Goal: Contribute content: Contribute content

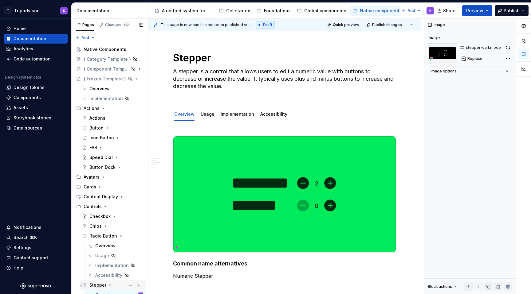
scroll to position [796, 0]
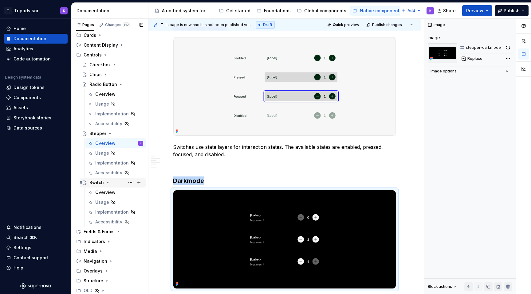
click at [106, 182] on icon "Page tree" at bounding box center [107, 182] width 5 height 5
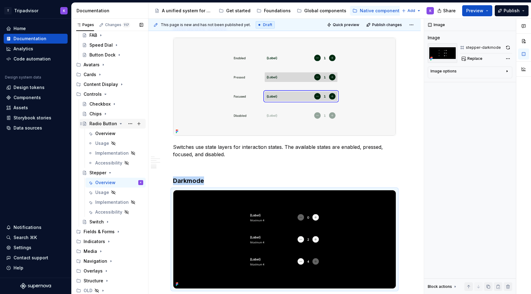
click at [118, 124] on icon "Page tree" at bounding box center [120, 123] width 5 height 5
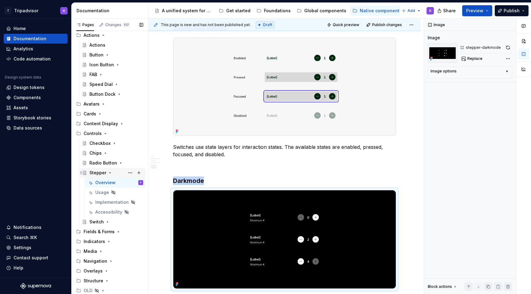
click at [108, 174] on icon "Page tree" at bounding box center [110, 172] width 5 height 5
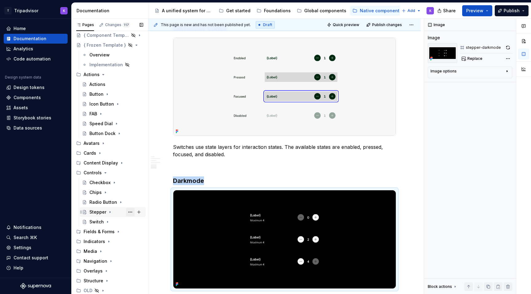
click at [131, 212] on button "Page tree" at bounding box center [130, 212] width 9 height 9
click at [102, 214] on div "Pages Changes 117 Add Accessibility guide for tree Page tree. Navigate the tree…" at bounding box center [109, 158] width 77 height 278
click at [103, 174] on icon "Page tree" at bounding box center [105, 172] width 5 height 5
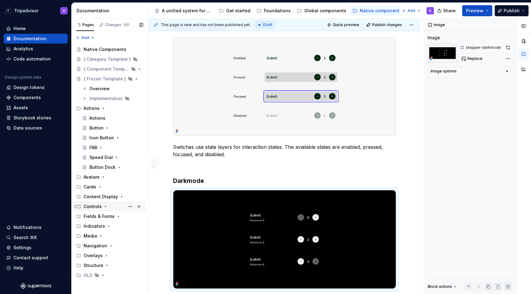
scroll to position [0, 0]
click at [108, 226] on icon "Page tree" at bounding box center [108, 227] width 1 height 2
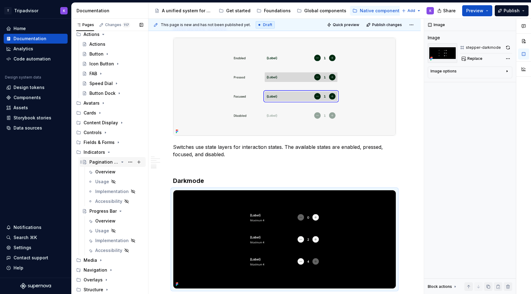
click at [122, 162] on icon "Page tree" at bounding box center [123, 162] width 2 height 1
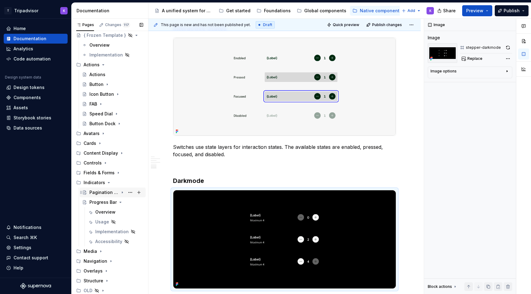
scroll to position [44, 0]
click at [121, 202] on icon "Page tree" at bounding box center [120, 202] width 5 height 5
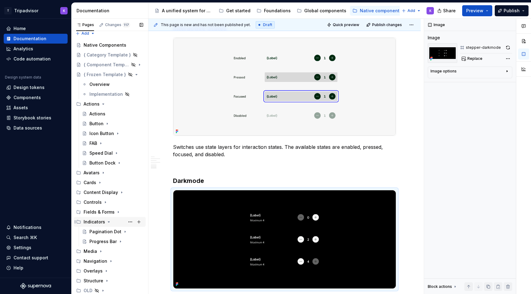
click at [106, 221] on icon "Page tree" at bounding box center [108, 222] width 5 height 5
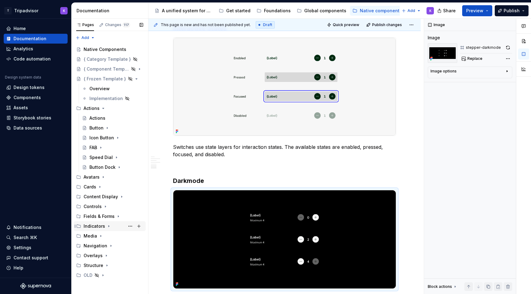
scroll to position [0, 0]
click at [131, 226] on button "Page tree" at bounding box center [130, 226] width 9 height 9
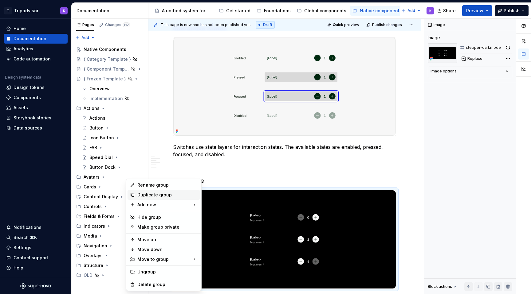
type textarea "*"
click at [164, 186] on div "Rename group" at bounding box center [167, 185] width 60 height 6
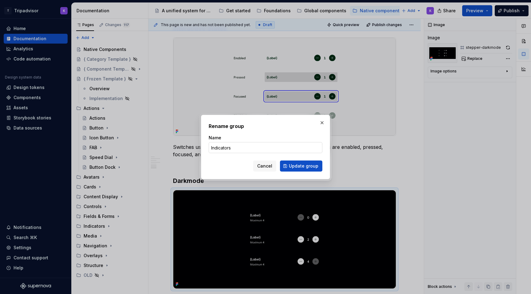
click at [262, 148] on input "Indicators" at bounding box center [266, 147] width 114 height 11
type input "Indicators & Status"
click at [311, 168] on span "Update group" at bounding box center [303, 166] width 29 height 6
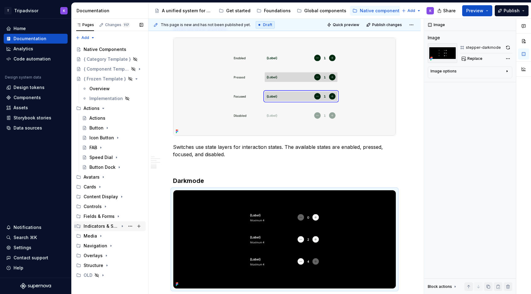
click at [122, 227] on icon "Page tree" at bounding box center [122, 226] width 5 height 5
click at [128, 236] on button "Page tree" at bounding box center [130, 236] width 9 height 9
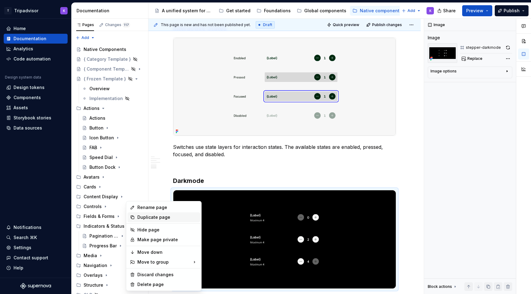
click at [155, 216] on div "Duplicate page" at bounding box center [167, 217] width 60 height 6
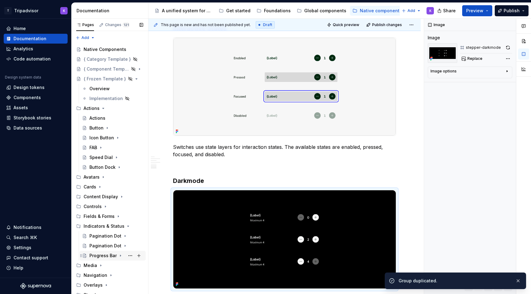
scroll to position [14, 0]
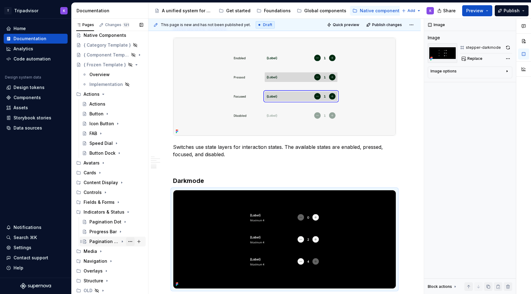
click at [132, 241] on button "Page tree" at bounding box center [130, 241] width 9 height 9
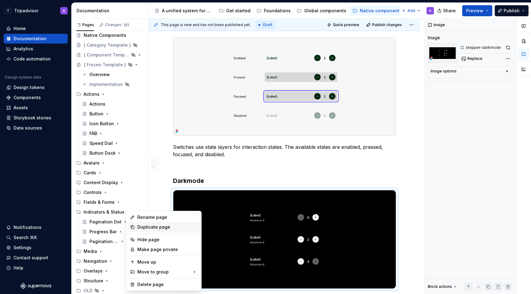
type textarea "*"
click at [156, 217] on div "Rename page" at bounding box center [167, 217] width 60 height 6
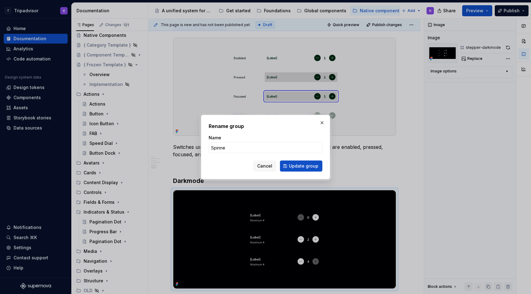
type input "Spinner"
click button "Update group" at bounding box center [301, 166] width 42 height 11
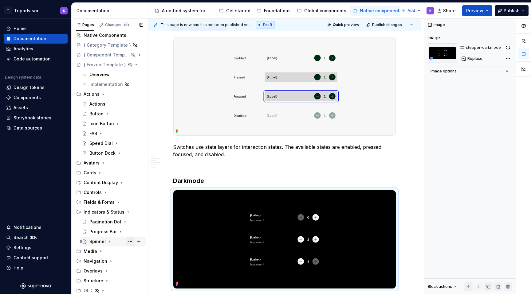
click at [128, 242] on button "Page tree" at bounding box center [130, 241] width 9 height 9
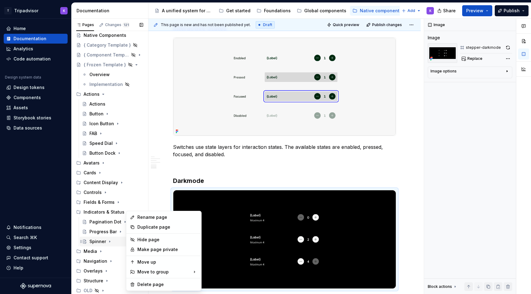
click at [101, 244] on div "Pages Changes 121 Add Accessibility guide for tree Page tree. Navigate the tree…" at bounding box center [109, 158] width 77 height 278
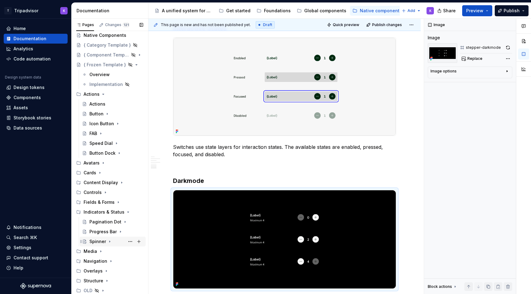
click at [110, 243] on icon "Page tree" at bounding box center [109, 241] width 5 height 5
click at [122, 240] on div "Spinner" at bounding box center [116, 241] width 54 height 9
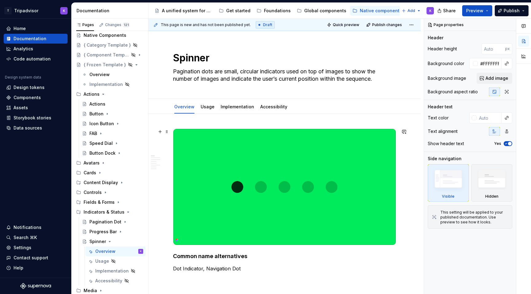
click at [246, 196] on img at bounding box center [284, 187] width 222 height 116
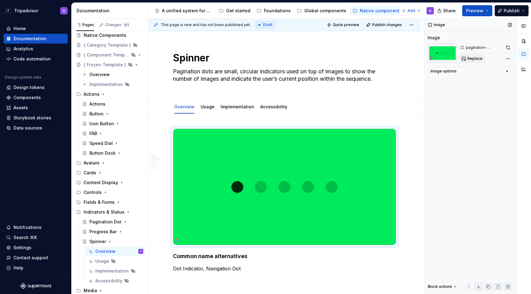
click at [474, 57] on span "Replace" at bounding box center [474, 58] width 15 height 5
type textarea "*"
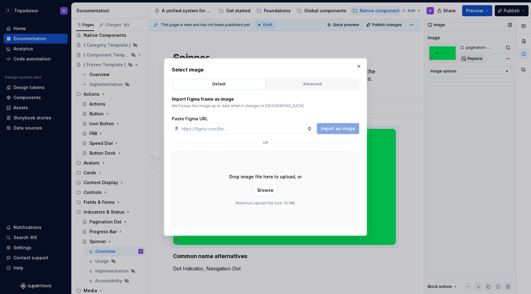
type input "https://www.figma.com/design/eWzZGbXTCMsZ0gwC1u1MU0/Altas-Native-Documentation?…"
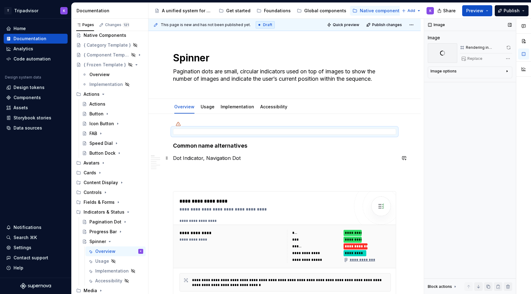
type textarea "*"
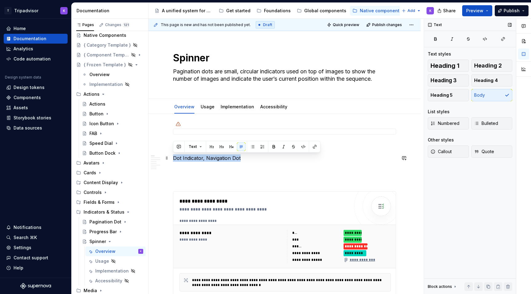
drag, startPoint x: 242, startPoint y: 156, endPoint x: 170, endPoint y: 158, distance: 72.5
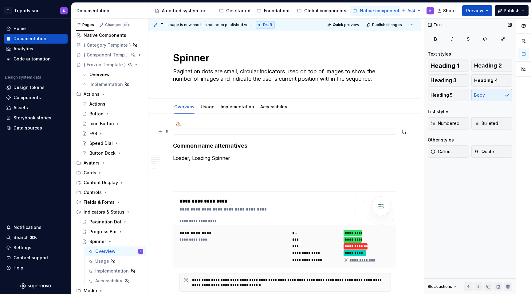
click at [249, 130] on div at bounding box center [284, 132] width 223 height 6
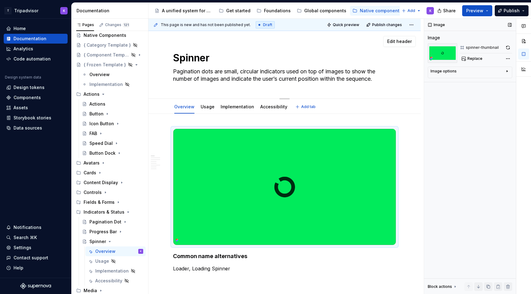
click at [214, 79] on textarea "Pagination dots are small, circular indicators used on top of images to show th…" at bounding box center [283, 75] width 223 height 17
paste textarea "A visual indicator that a process is happening in the background but the interf…"
type textarea "*"
type textarea "A visual indicator that a process is happening in the background but the interf…"
click at [179, 72] on textarea "A visual indicator that a process is happening in the background but the interf…" at bounding box center [283, 75] width 223 height 17
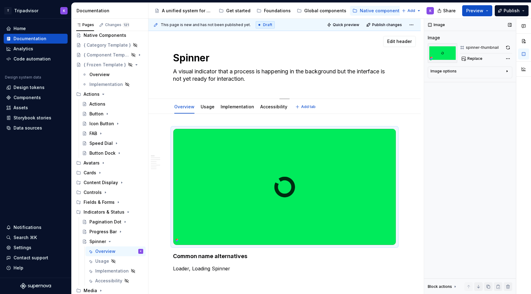
type textarea "*"
type textarea "A Svisual indicator that a process is happening in the background but the inter…"
type textarea "*"
type textarea "A Spvisual indicator that a process is happening in the background but the inte…"
type textarea "*"
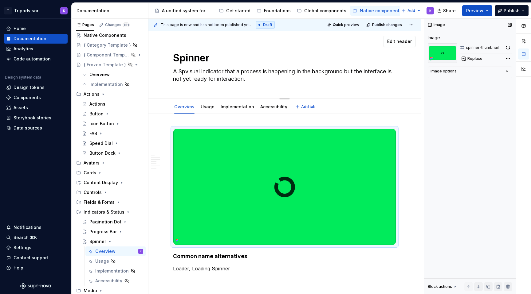
type textarea "A Svisual indicator that a process is happening in the background but the inter…"
type textarea "*"
type textarea "A visual indicator that a process is happening in the background but the interf…"
type textarea "*"
type textarea "A svisual indicator that a process is happening in the background but the inter…"
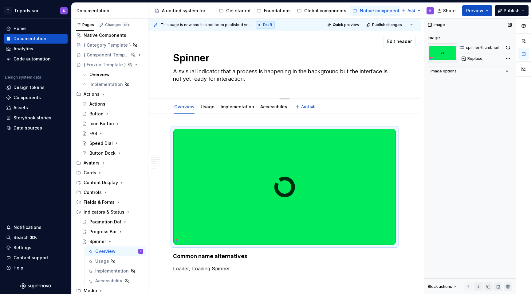
type textarea "*"
type textarea "A spvisual indicator that a process is happening in the background but the inte…"
type textarea "*"
type textarea "A spivisual indicator that a process is happening in the background but the int…"
type textarea "*"
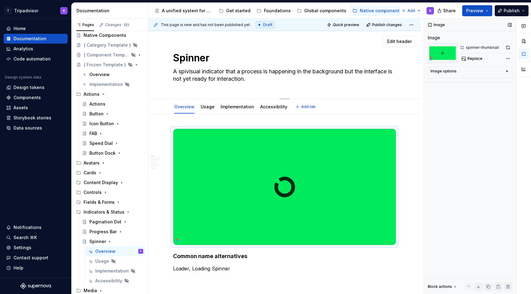
type textarea "A spinvisual indicator that a process is happening in the background but the in…"
type textarea "*"
type textarea "A spinnvisual indicator that a process is happening in the background but the i…"
type textarea "*"
type textarea "A spinnevisual indicator that a process is happening in the background but the …"
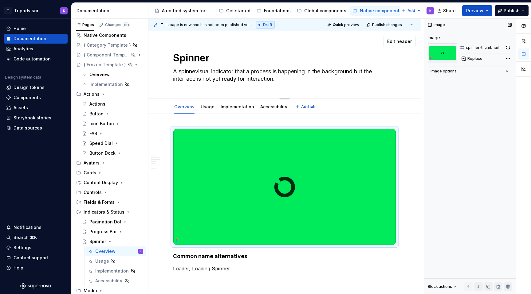
type textarea "*"
type textarea "A spinnervisual indicator that a process is happening in the background but the…"
type textarea "*"
type textarea "A spinner visual indicator that a process is happening in the background but th…"
type textarea "*"
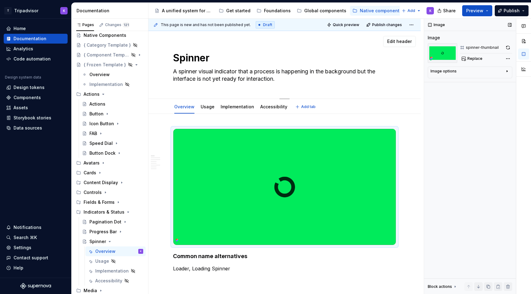
type textarea "A spinner ivisual indicator that a process is happening in the background but t…"
type textarea "*"
type textarea "A spinner isvisual indicator that a process is happening in the background but …"
type textarea "*"
type textarea "A spinner is visual indicator that a process is happening in the background but…"
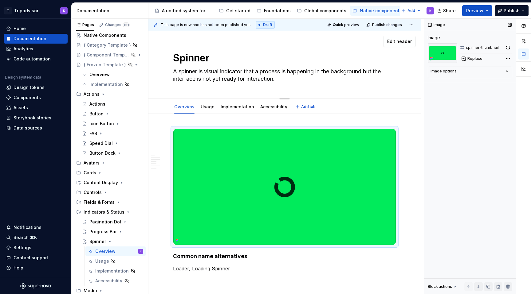
type textarea "*"
type textarea "A spinner is avisual indicator that a process is happening in the background bu…"
type textarea "*"
type textarea "A spinner is a visual indicator that a process is happening in the background b…"
type textarea "*"
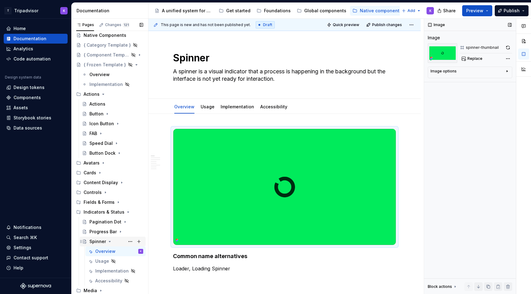
type textarea "A spinner is a visual indicator that a process is happening in the background b…"
click at [109, 241] on icon "Page tree" at bounding box center [109, 241] width 5 height 5
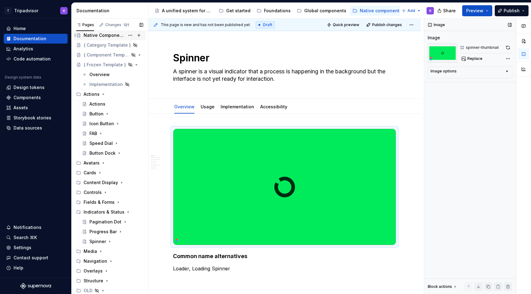
scroll to position [13, 0]
click at [88, 36] on div "Native Components" at bounding box center [104, 36] width 41 height 6
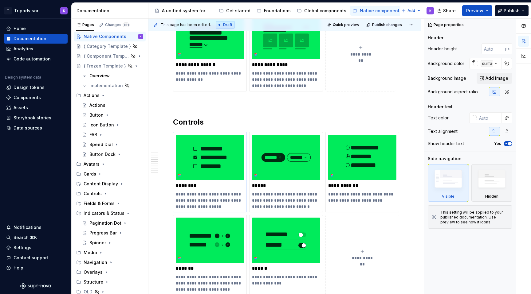
scroll to position [1105, 0]
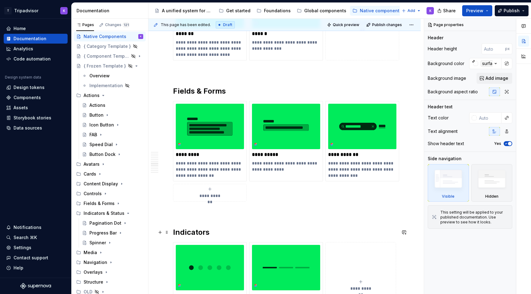
type textarea "*"
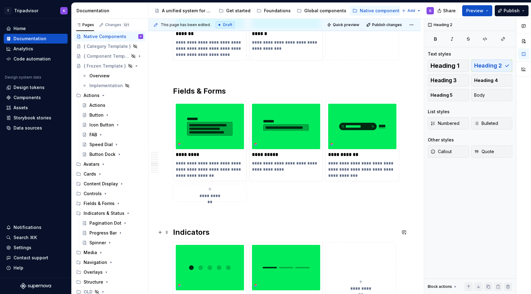
click at [201, 233] on h2 "Indicators" at bounding box center [284, 233] width 223 height 10
click at [210, 233] on h2 "Indicators" at bounding box center [284, 233] width 223 height 10
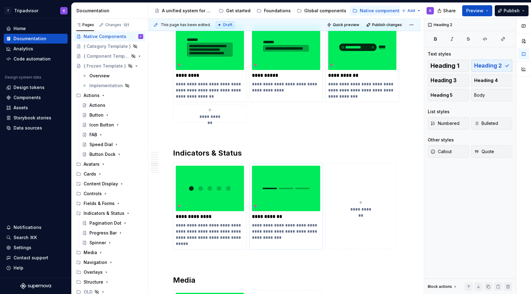
scroll to position [1199, 0]
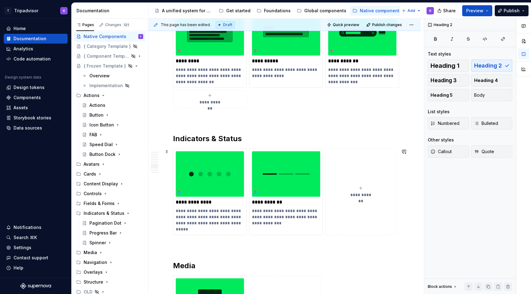
click at [355, 189] on div "**********" at bounding box center [360, 192] width 65 height 12
type textarea "*"
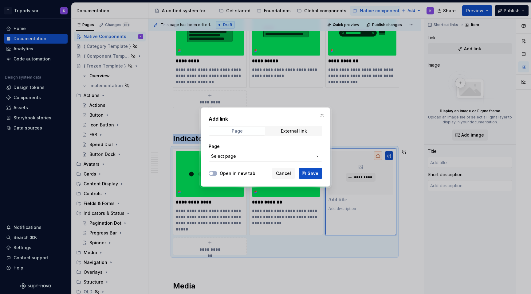
click at [251, 132] on span "Page" at bounding box center [237, 131] width 56 height 9
click at [249, 155] on span "Select page" at bounding box center [261, 156] width 101 height 6
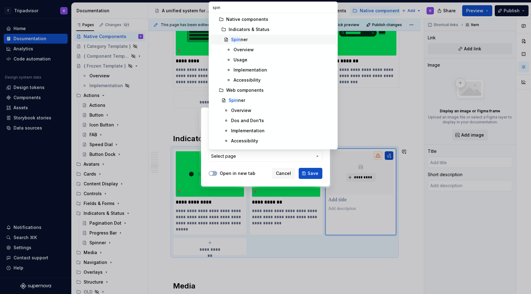
type input "spin"
click at [257, 38] on div "Spin ner" at bounding box center [282, 40] width 103 height 6
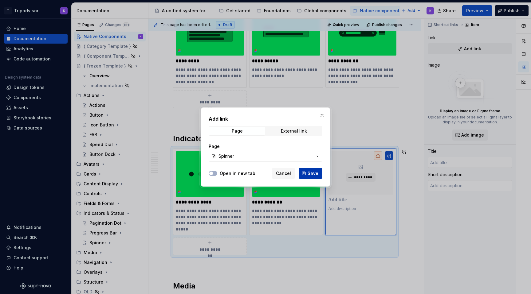
click at [309, 175] on span "Save" at bounding box center [313, 173] width 11 height 6
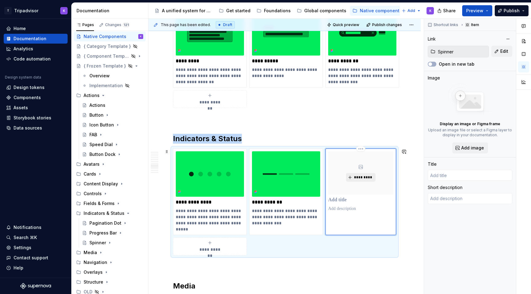
click at [368, 177] on span "*********" at bounding box center [363, 177] width 19 height 5
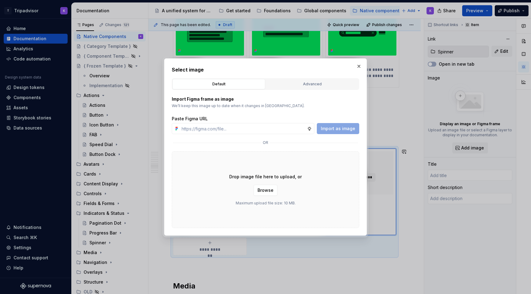
type textarea "*"
type input "https://www.figma.com/design/eWzZGbXTCMsZ0gwC1u1MU0/Altas-Native-Documentation?…"
click at [343, 128] on span "Import as image" at bounding box center [338, 129] width 34 height 6
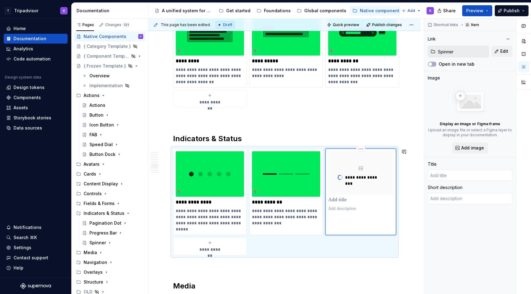
type textarea "*"
type input "Spinner"
type textarea "A spinner is a visual indicator that a process is happening in the background b…"
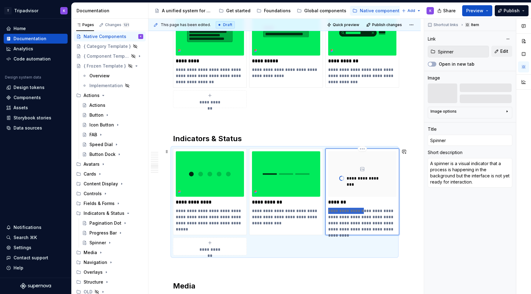
drag, startPoint x: 358, startPoint y: 211, endPoint x: 328, endPoint y: 210, distance: 30.4
click at [328, 210] on p "**********" at bounding box center [362, 220] width 68 height 25
type textarea "*"
type textarea "Visual indicator that a process is happening in the background but the interfac…"
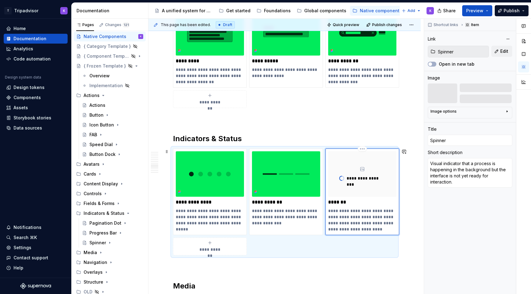
scroll to position [1188, 0]
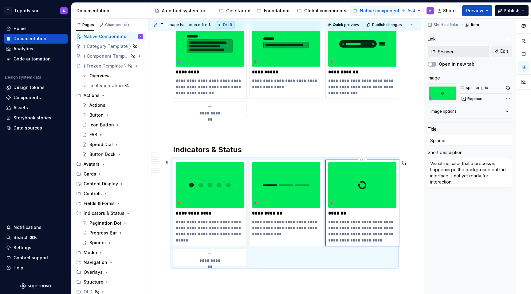
click at [342, 222] on p "**********" at bounding box center [362, 231] width 68 height 25
type textarea "*"
type textarea "Visual lindicator that a process is happening in the background but the interfa…"
type textarea "*"
type textarea "Visual laindicator that a process is happening in the background but the interf…"
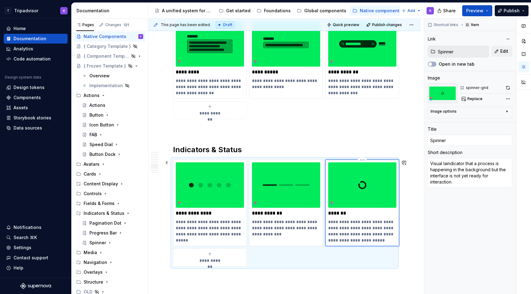
type textarea "*"
type textarea "Visual laoindicator that a process is happening in the background but the inter…"
type textarea "*"
type textarea "Visual laindicator that a process is happening in the background but the interf…"
type textarea "*"
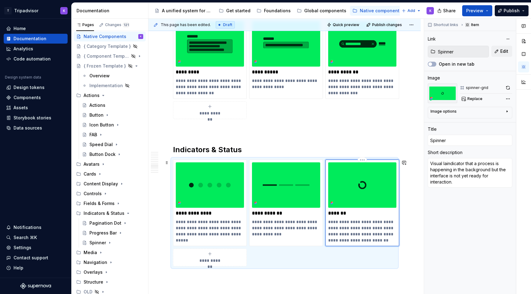
type textarea "Visual lindicator that a process is happening in the background but the interfa…"
type textarea "*"
type textarea "Visual loindicator that a process is happening in the background but the interf…"
type textarea "*"
type textarea "Visual loaindicator that a process is happening in the background but the inter…"
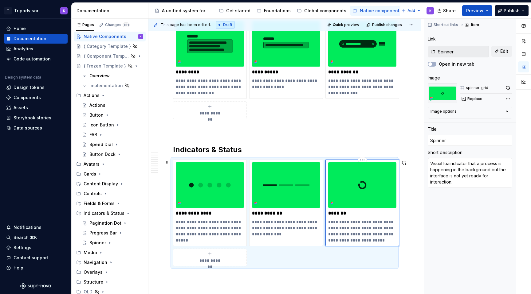
type textarea "*"
type textarea "Visual loadindicator that a process is happening in the background but the inte…"
type textarea "*"
type textarea "Visual loadiindicator that a process is happening in the background but the int…"
type textarea "*"
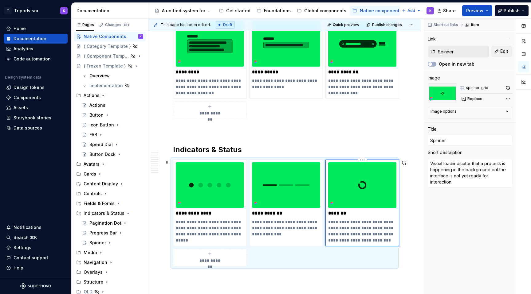
type textarea "Visual loadinindicator that a process is happening in the background but the in…"
type textarea "*"
type textarea "Visual loadingindicator that a process is happening in the background but the i…"
type textarea "*"
type textarea "Visual loading indicator that a process is happening in the background but the …"
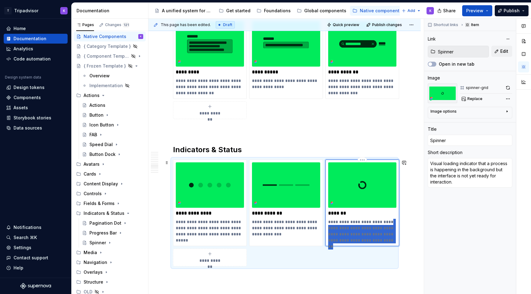
drag, startPoint x: 384, startPoint y: 221, endPoint x: 394, endPoint y: 240, distance: 21.3
click at [394, 240] on p "**********" at bounding box center [362, 231] width 68 height 25
type textarea "*"
type textarea "Visual loading indicator thatthat a process is in progress without indicating i…"
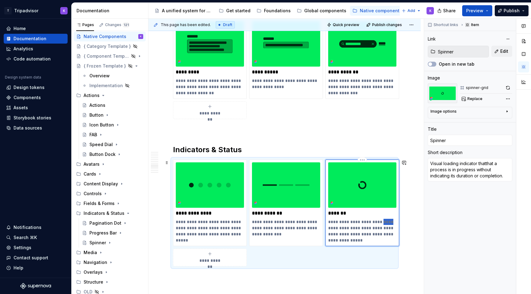
drag, startPoint x: 385, startPoint y: 222, endPoint x: 377, endPoint y: 222, distance: 8.0
click at [377, 222] on p "**********" at bounding box center [362, 231] width 68 height 25
type textarea "*"
type textarea "Visual loading indicator that a process is in progress without indicating its d…"
drag, startPoint x: 380, startPoint y: 242, endPoint x: 362, endPoint y: 239, distance: 17.8
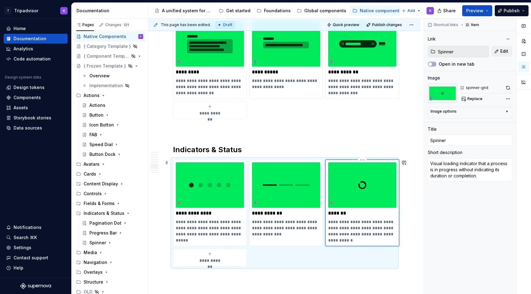
click at [362, 239] on p "**********" at bounding box center [362, 231] width 68 height 25
type textarea "*"
type textarea "Visual loading indicator thatthat a process is in progress without indicating i…"
type textarea "*"
type textarea "Visual loading indicator that a process is happening in the background but the …"
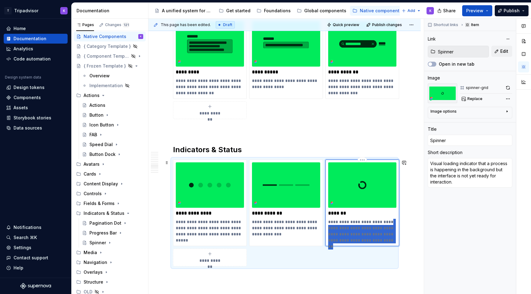
click at [390, 239] on p "**********" at bounding box center [362, 231] width 68 height 25
drag, startPoint x: 377, startPoint y: 221, endPoint x: 369, endPoint y: 234, distance: 14.7
click at [369, 234] on p "**********" at bounding box center [362, 231] width 68 height 25
type textarea "*"
type textarea "Visual loading indicator that a process is in progress without indicating its d…"
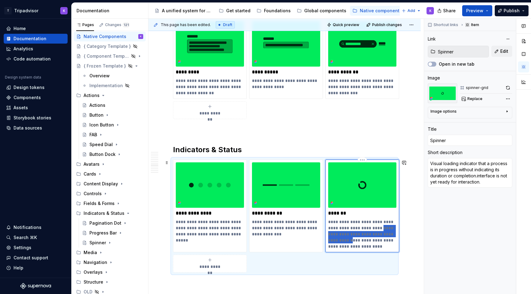
drag, startPoint x: 352, startPoint y: 241, endPoint x: 374, endPoint y: 227, distance: 26.3
click at [374, 227] on p "**********" at bounding box center [362, 234] width 68 height 31
type textarea "*"
type textarea "Visual loading indicator that a process is in progress buinterface is not yet r…"
type textarea "*"
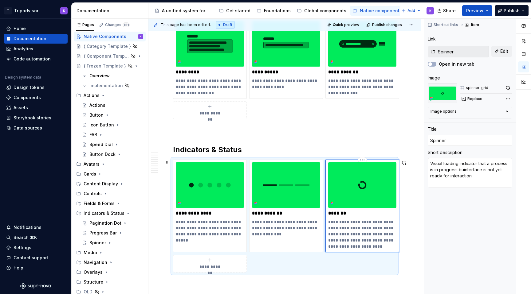
type textarea "Visual loading indicator that a process is in progress butinterface is not yet …"
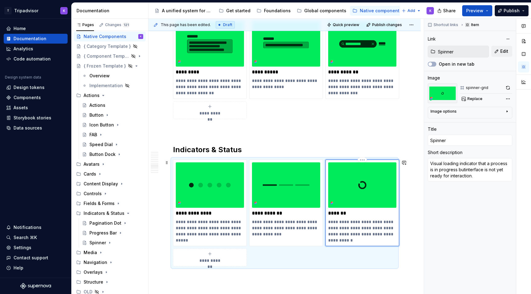
type textarea "*"
type textarea "Visual loading indicator that a process is in progress but interface is not yet…"
type textarea "*"
type textarea "Visual loading indicator that a process is in progress but tinterface is not ye…"
type textarea "*"
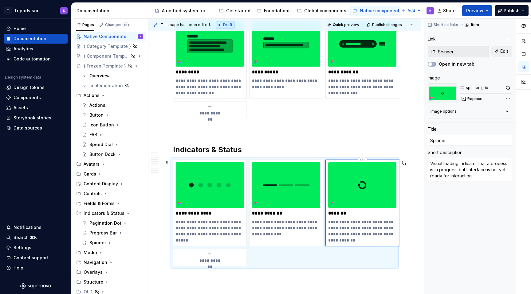
type textarea "Visual loading indicator that a process is in progress but thinterface is not y…"
type textarea "*"
type textarea "Visual loading indicator that a process is in progress but theinterface is not …"
type textarea "*"
type textarea "Visual loading indicator that a process is in progress but the interface is not…"
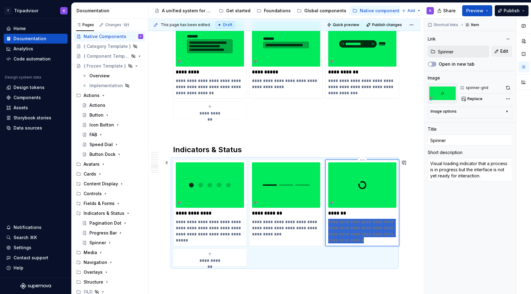
drag, startPoint x: 375, startPoint y: 241, endPoint x: 327, endPoint y: 222, distance: 51.9
click at [327, 222] on div "**********" at bounding box center [362, 203] width 74 height 87
click at [100, 241] on div "Spinner" at bounding box center [97, 242] width 17 height 6
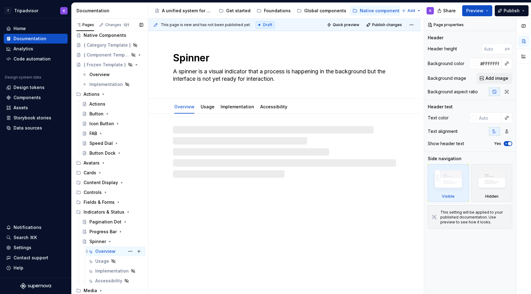
click at [112, 253] on div "Overview" at bounding box center [105, 252] width 20 height 6
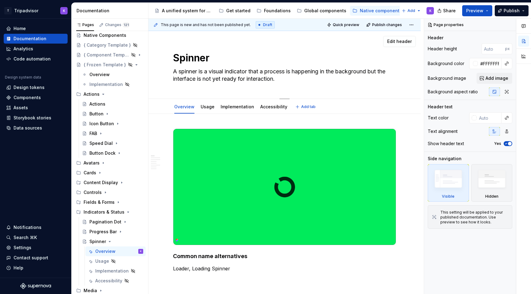
click at [210, 71] on textarea "A spinner is a visual indicator that a process is happening in the background b…" at bounding box center [283, 75] width 223 height 17
drag, startPoint x: 210, startPoint y: 70, endPoint x: 284, endPoint y: 78, distance: 74.5
click at [284, 78] on textarea "A spinner is a visual indicator that a process is happening in the background b…" at bounding box center [283, 75] width 223 height 17
paste textarea "Visual loading indicator that a process is in progress"
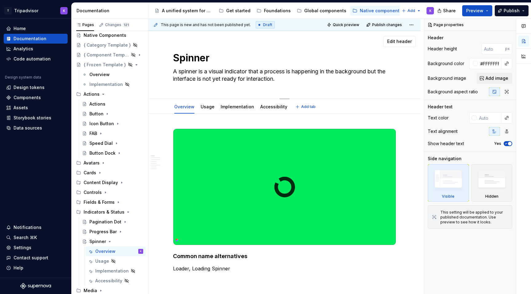
type textarea "*"
type textarea "A spinner is a Visual loading indicator that a process is in progress but the i…"
click at [213, 71] on textarea "A spinner is a Visual loading indicator that a process is in progress but the i…" at bounding box center [283, 75] width 223 height 17
type textarea "*"
type textarea "A spinner is a isual loading indicator that a process is in progress but the in…"
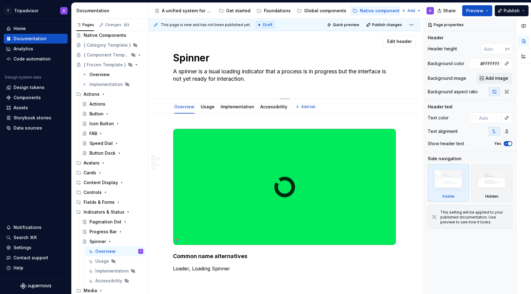
type textarea "*"
type textarea "A spinner is a visual loading indicator that a process is in progress but the i…"
click at [253, 81] on textarea "A spinner is a visual loading indicator that a process is in progress but the i…" at bounding box center [283, 75] width 223 height 17
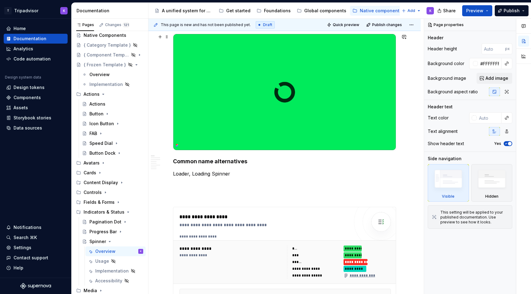
scroll to position [96, 0]
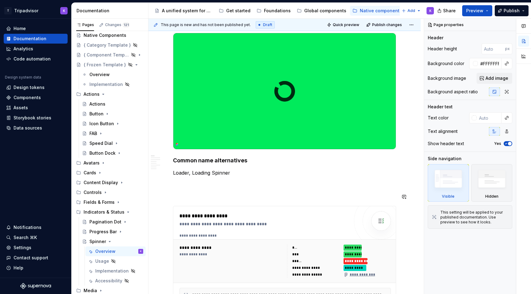
type textarea "*"
type textarea "A spinner is a visual loading indicator that a process is in progress but the i…"
type textarea "*"
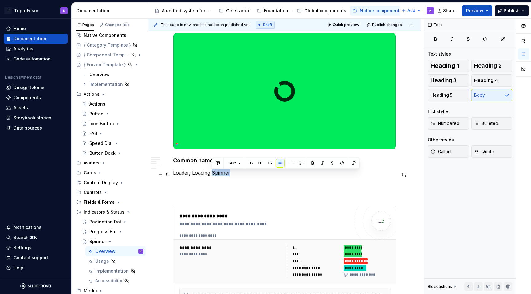
drag, startPoint x: 212, startPoint y: 174, endPoint x: 229, endPoint y: 174, distance: 16.9
click at [229, 174] on p "Loader, Loading Spinner" at bounding box center [284, 172] width 223 height 7
click at [226, 183] on p at bounding box center [284, 183] width 223 height 7
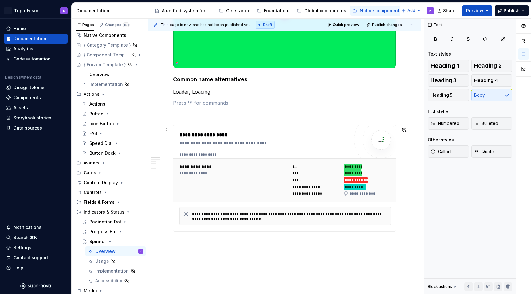
scroll to position [197, 0]
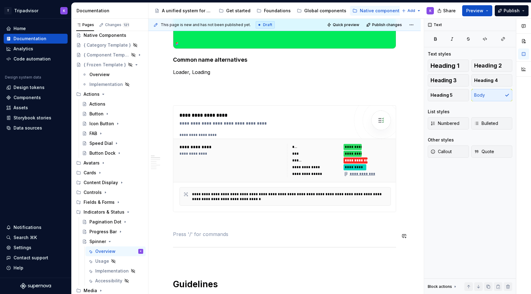
click at [219, 238] on p at bounding box center [284, 234] width 223 height 7
click at [224, 225] on p at bounding box center [284, 223] width 223 height 7
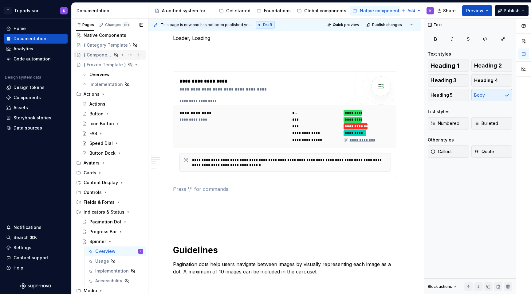
scroll to position [14, 0]
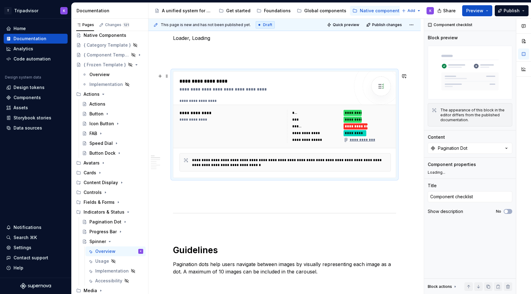
click at [225, 129] on div "**********" at bounding box center [231, 126] width 104 height 33
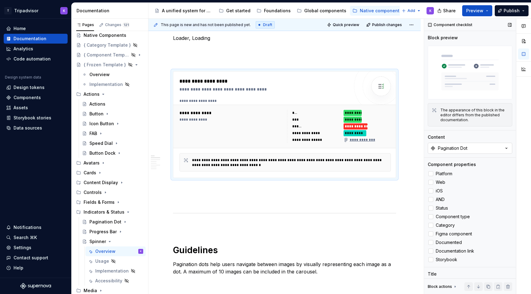
type textarea "*"
click at [467, 147] on div "Pagination Dot" at bounding box center [452, 148] width 29 height 6
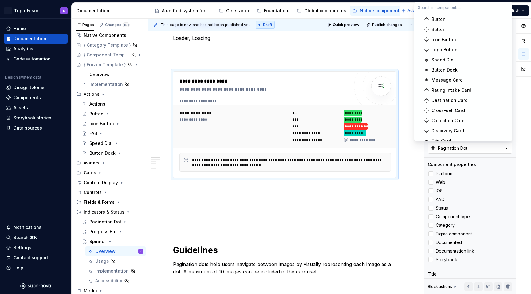
type input "d"
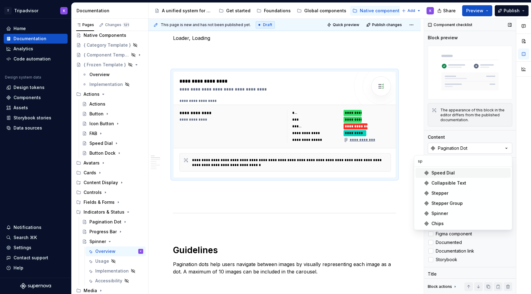
scroll to position [0, 0]
type input "spi"
click at [466, 197] on span "Spinner" at bounding box center [462, 194] width 95 height 10
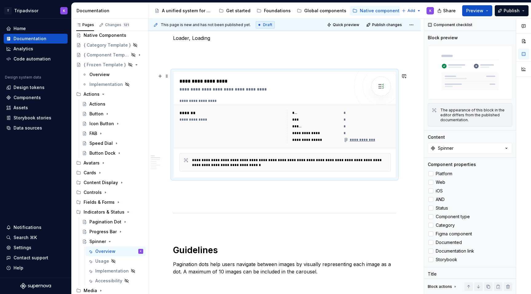
click at [292, 187] on p at bounding box center [284, 189] width 223 height 7
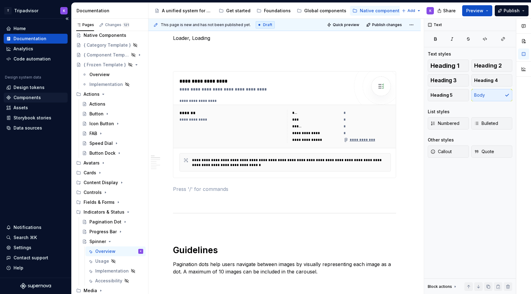
click at [42, 100] on div "Components" at bounding box center [35, 98] width 59 height 6
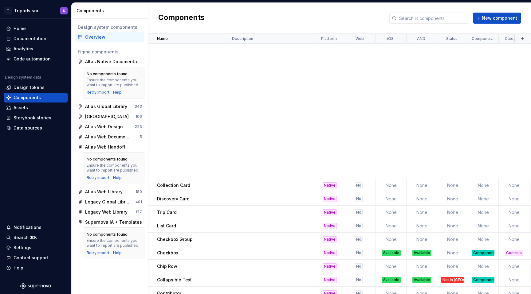
scroll to position [493, 0]
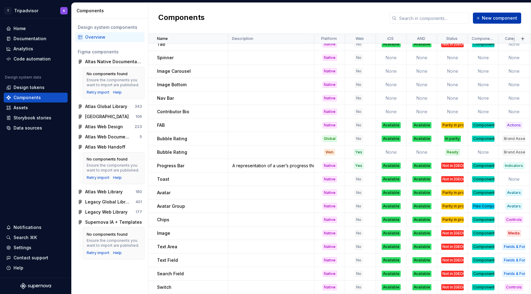
click at [501, 18] on span "New component" at bounding box center [499, 18] width 35 height 6
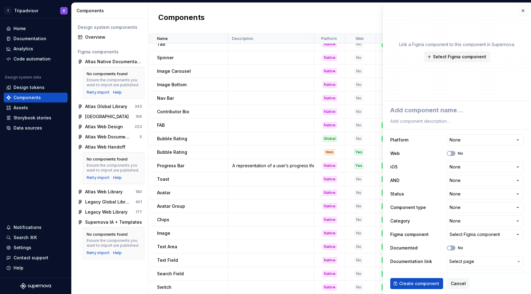
type textarea "*"
click at [523, 11] on button "button" at bounding box center [523, 10] width 9 height 9
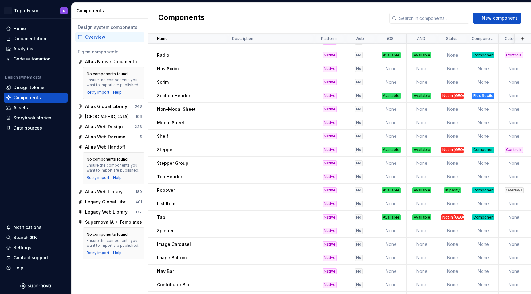
scroll to position [247, 0]
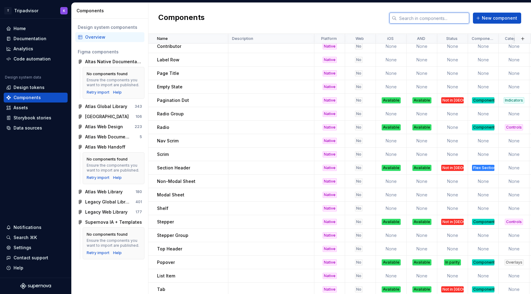
click at [432, 19] on input "text" at bounding box center [433, 18] width 72 height 11
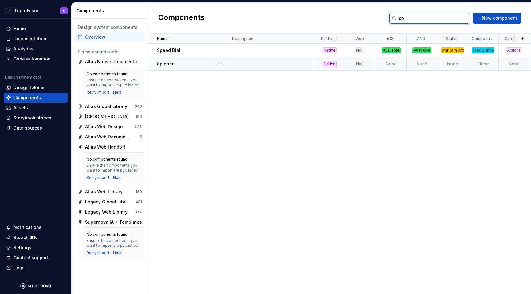
type input "sp"
click at [276, 65] on td at bounding box center [271, 64] width 86 height 14
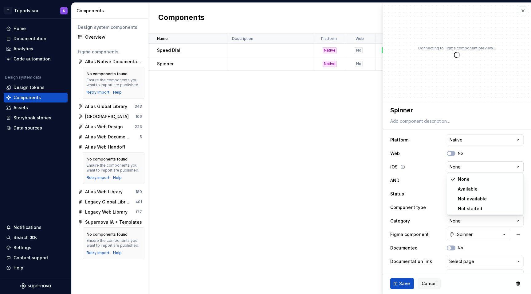
click at [449, 168] on html "T Tripadvisor K Home Documentation Analytics Code automation Design system data…" at bounding box center [265, 147] width 531 height 294
type textarea "*"
select select "**********"
type textarea "*"
click at [457, 184] on html "T Tripadvisor K Home Documentation Analytics Code automation Design system data…" at bounding box center [265, 147] width 531 height 294
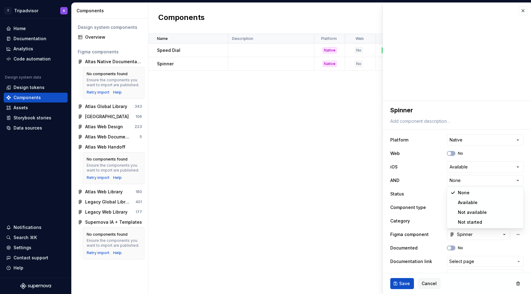
select select "**********"
type textarea "*"
click at [455, 194] on html "T Tripadvisor K Home Documentation Analytics Code automation Design system data…" at bounding box center [265, 147] width 531 height 294
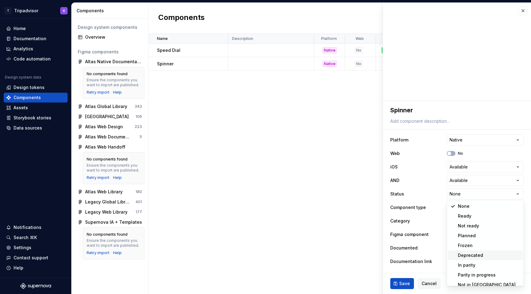
scroll to position [5, 0]
select select "**********"
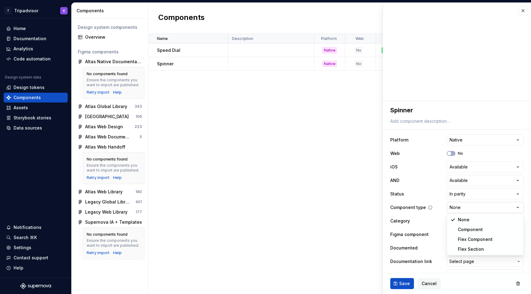
click at [464, 203] on html "T Tripadvisor K Home Documentation Analytics Code automation Design system data…" at bounding box center [265, 147] width 531 height 294
type textarea "*"
select select "**********"
type textarea "*"
click at [465, 221] on html "T Tripadvisor K Home Documentation Analytics Code automation Design system data…" at bounding box center [265, 147] width 531 height 294
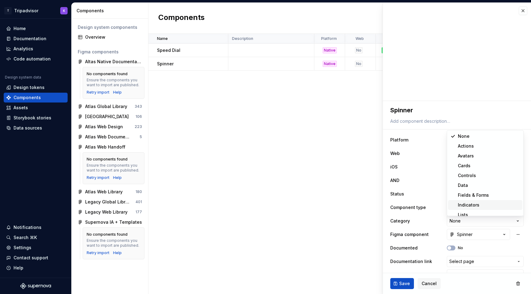
scroll to position [12, 0]
select select "**********"
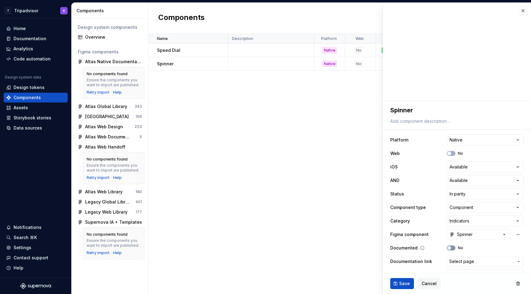
click at [453, 248] on button "No" at bounding box center [451, 248] width 9 height 5
click at [402, 283] on span "Save" at bounding box center [404, 284] width 11 height 6
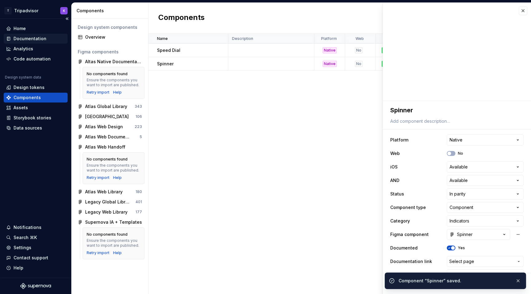
click at [43, 37] on div "Documentation" at bounding box center [30, 39] width 33 height 6
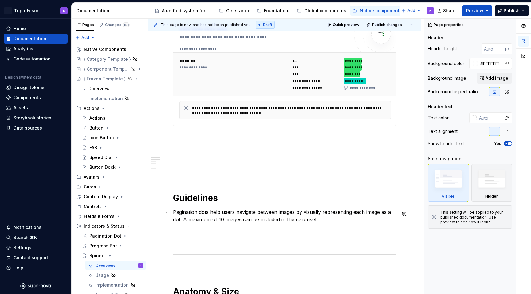
scroll to position [275, 0]
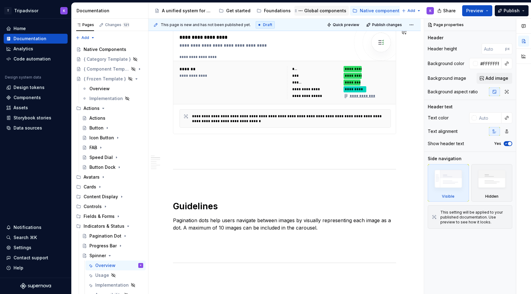
click at [315, 11] on div "Global components" at bounding box center [325, 11] width 42 height 6
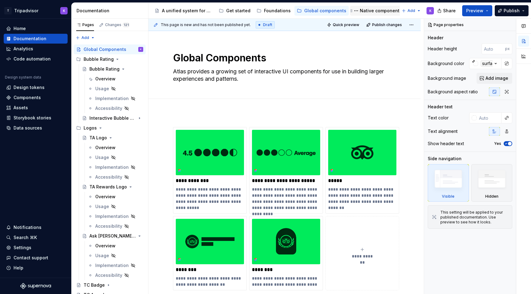
click at [370, 13] on div "Native components" at bounding box center [381, 11] width 42 height 6
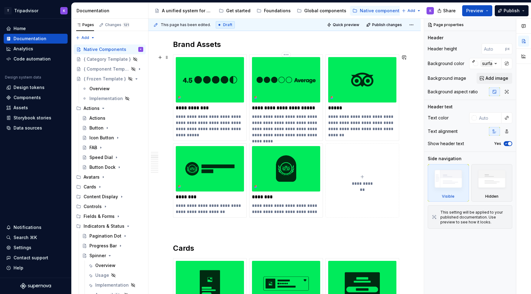
scroll to position [414, 0]
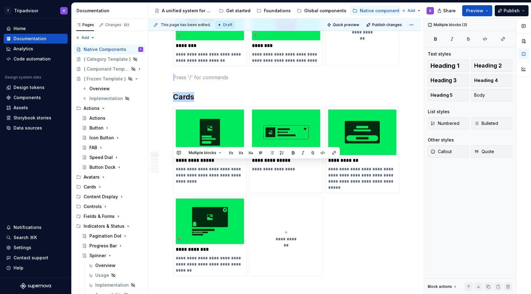
scroll to position [679, 0]
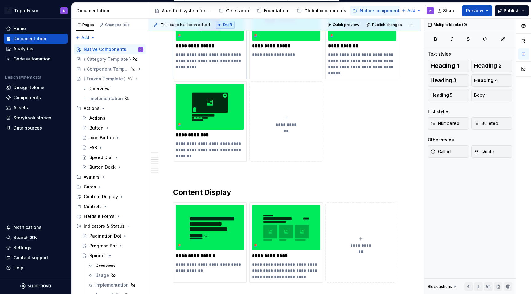
drag, startPoint x: 179, startPoint y: 225, endPoint x: 190, endPoint y: 72, distance: 154.3
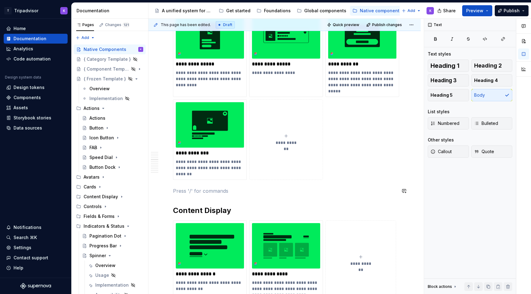
click at [186, 187] on p at bounding box center [284, 190] width 223 height 7
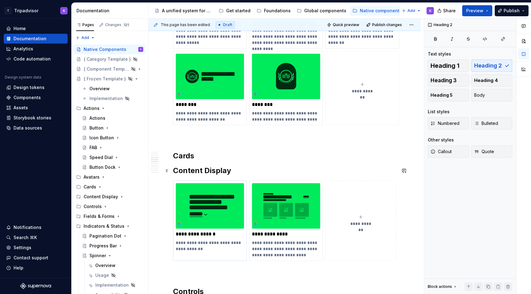
scroll to position [504, 0]
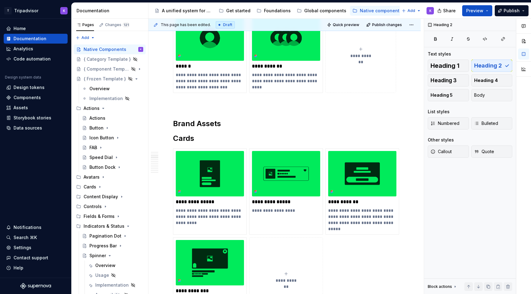
scroll to position [329, 0]
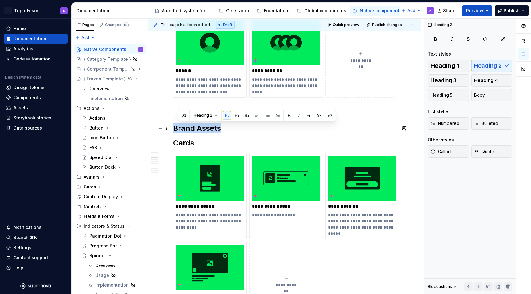
drag, startPoint x: 222, startPoint y: 132, endPoint x: 172, endPoint y: 131, distance: 50.1
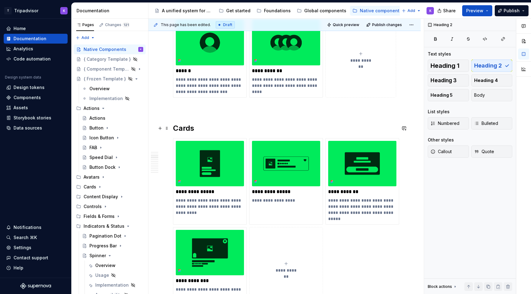
click at [186, 108] on p at bounding box center [284, 108] width 223 height 7
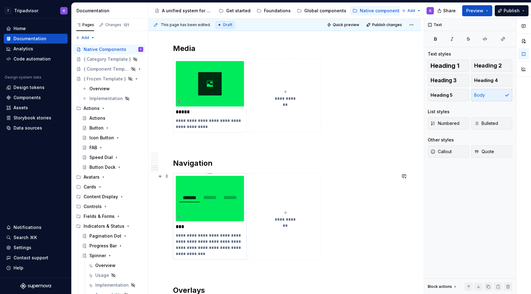
scroll to position [1583, 0]
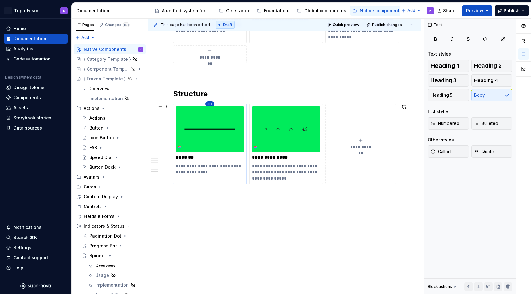
click at [211, 104] on html "T Tripadvisor K Home Documentation Analytics Code automation Design system data…" at bounding box center [265, 147] width 531 height 294
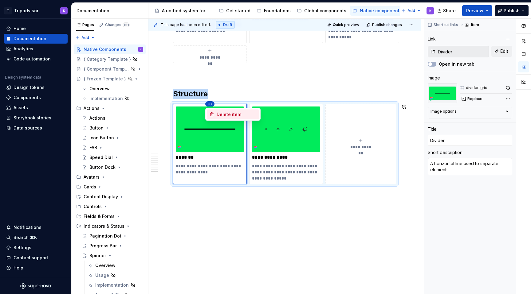
click at [221, 116] on div "Delete item" at bounding box center [237, 115] width 40 height 6
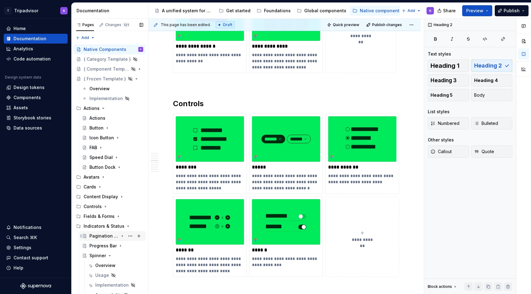
scroll to position [12, 0]
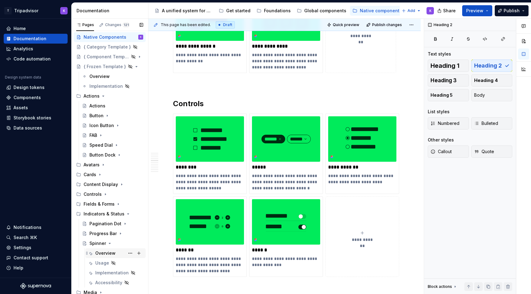
click at [105, 253] on div "Overview" at bounding box center [105, 253] width 20 height 6
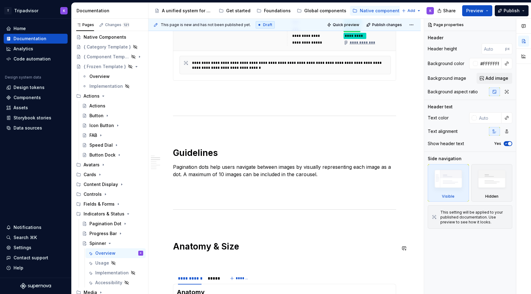
scroll to position [440, 0]
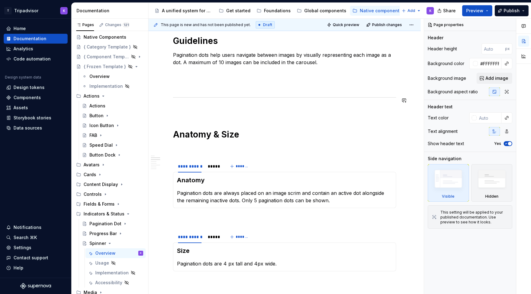
type textarea "*"
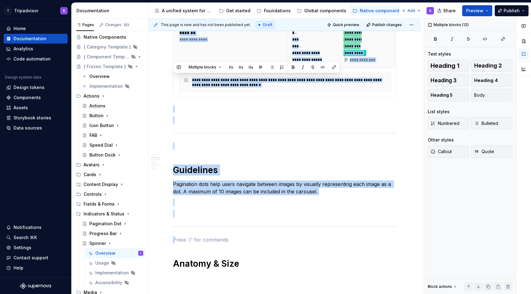
scroll to position [210, 0]
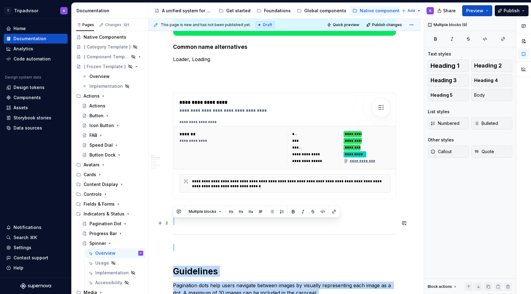
drag, startPoint x: 181, startPoint y: 105, endPoint x: 174, endPoint y: 227, distance: 121.9
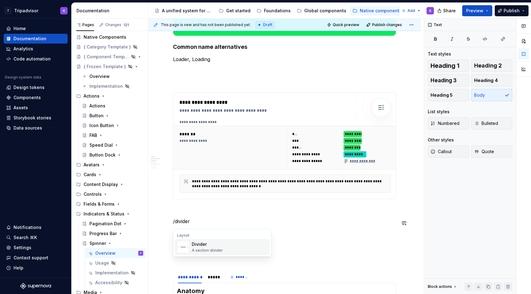
click at [185, 248] on img "Suggestions" at bounding box center [183, 247] width 12 height 12
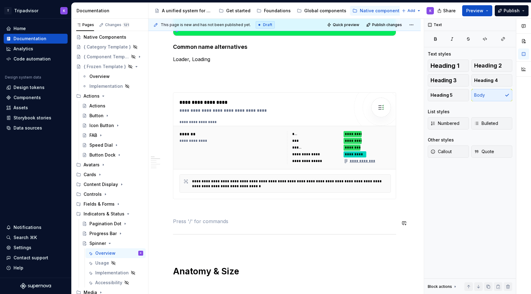
click at [189, 251] on p at bounding box center [284, 247] width 223 height 7
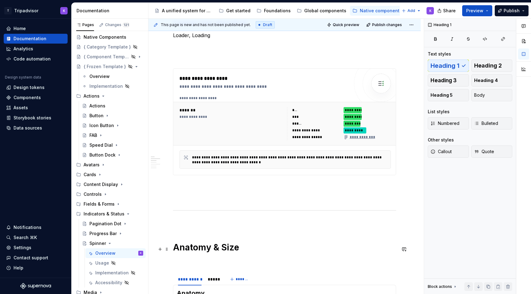
click at [178, 250] on h1 "Anatomy & Size" at bounding box center [284, 247] width 223 height 11
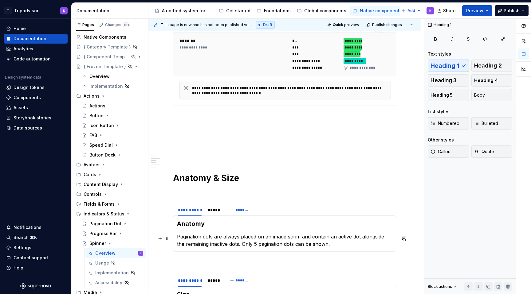
scroll to position [376, 0]
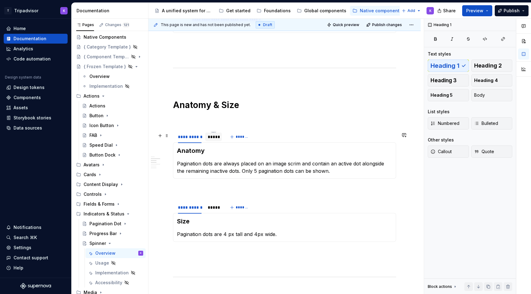
click at [211, 140] on div "*****" at bounding box center [214, 137] width 12 height 6
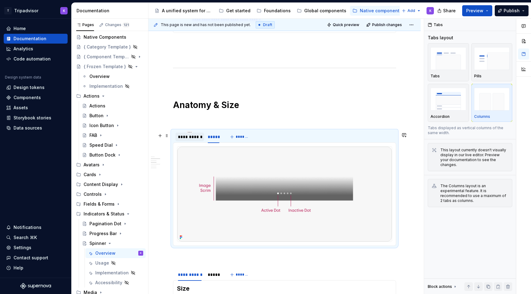
click at [193, 141] on div "**********" at bounding box center [189, 137] width 29 height 9
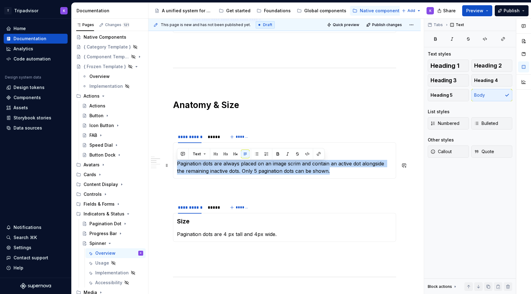
drag, startPoint x: 337, startPoint y: 172, endPoint x: 175, endPoint y: 167, distance: 162.6
click at [175, 167] on div "Anatomy Pagination dots are always placed on an image scrim and contain an acti…" at bounding box center [284, 161] width 223 height 36
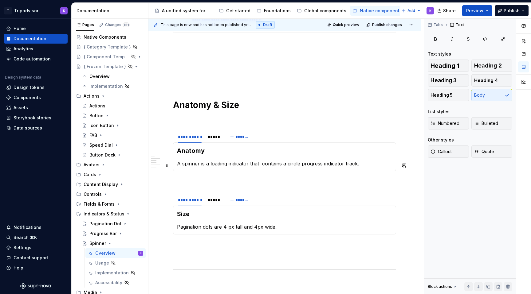
click at [262, 166] on p "A spinner is a loading indicator that contains a circle progress indicator trac…" at bounding box center [284, 163] width 215 height 7
click at [297, 165] on p "A spinner is a loading indicator that contains a circle progress indicator trac…" at bounding box center [284, 163] width 215 height 7
click at [294, 154] on h3 "Anatomy" at bounding box center [284, 151] width 215 height 9
click at [209, 140] on div "*****" at bounding box center [214, 137] width 12 height 6
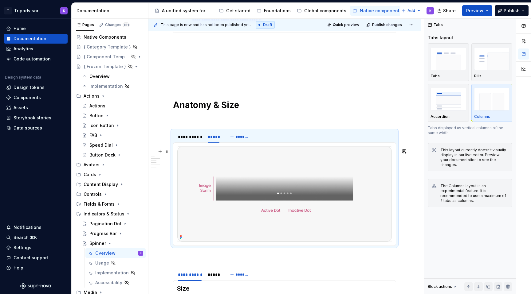
click at [264, 181] on img at bounding box center [284, 194] width 214 height 95
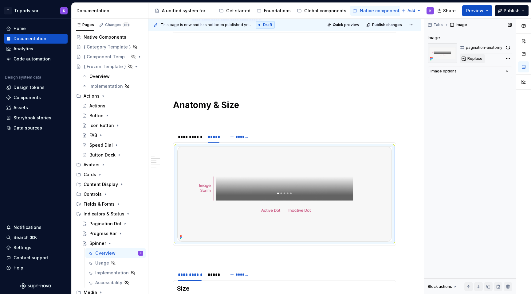
click at [473, 59] on span "Replace" at bounding box center [474, 58] width 15 height 5
type textarea "*"
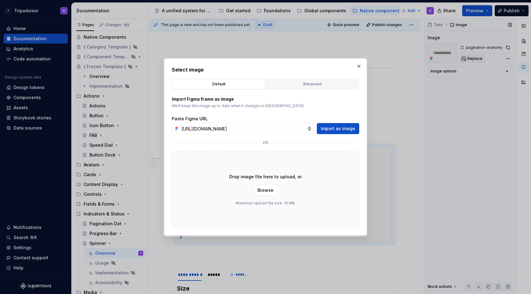
scroll to position [0, 154]
type input "https://www.figma.com/design/eWzZGbXTCMsZ0gwC1u1MU0/Altas-Native-Documentation?…"
click at [327, 129] on span "Import as image" at bounding box center [338, 129] width 34 height 6
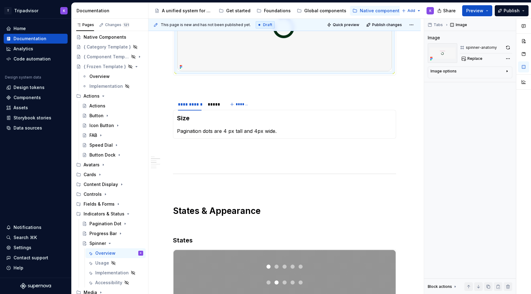
scroll to position [555, 0]
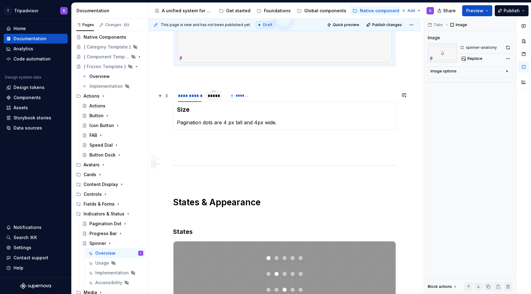
click at [210, 101] on div at bounding box center [213, 101] width 17 height 1
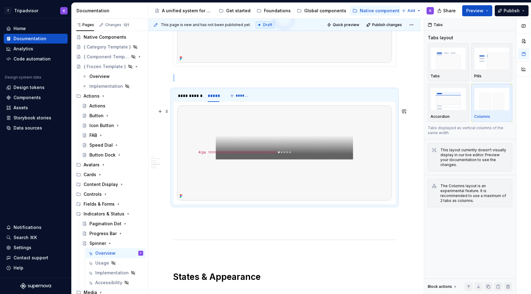
click at [235, 148] on img at bounding box center [284, 153] width 214 height 95
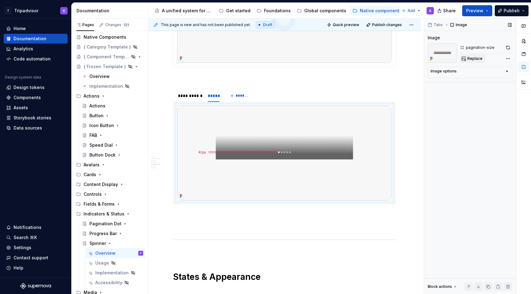
click at [468, 59] on span "Replace" at bounding box center [474, 58] width 15 height 5
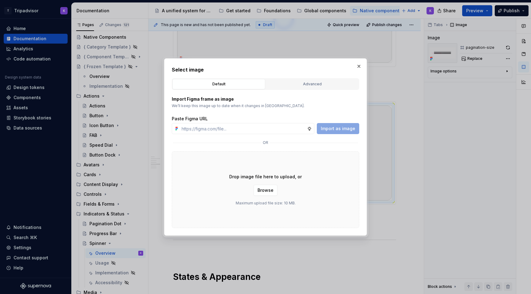
type textarea "*"
type input "https://www.figma.com/design/eWzZGbXTCMsZ0gwC1u1MU0/Altas-Native-Documentation?…"
click at [343, 126] on span "Import as image" at bounding box center [338, 129] width 34 height 6
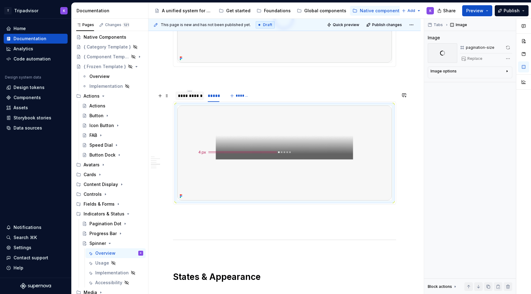
click at [199, 100] on div "**********" at bounding box center [189, 96] width 29 height 9
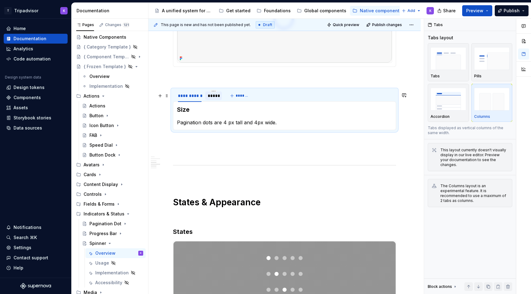
click at [214, 99] on div "*****" at bounding box center [214, 96] width 12 height 6
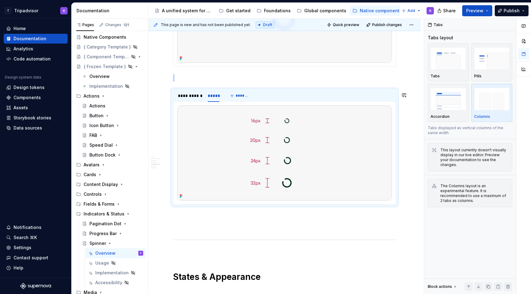
click at [256, 151] on img at bounding box center [284, 153] width 214 height 95
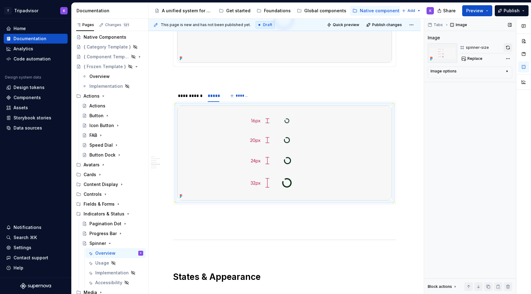
click at [507, 47] on button "button" at bounding box center [507, 47] width 9 height 9
click at [197, 105] on div "**********" at bounding box center [198, 97] width 51 height 15
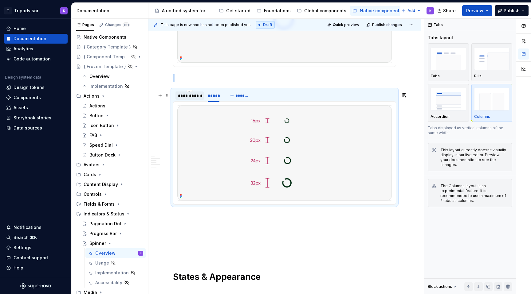
click at [191, 100] on div "**********" at bounding box center [189, 96] width 29 height 9
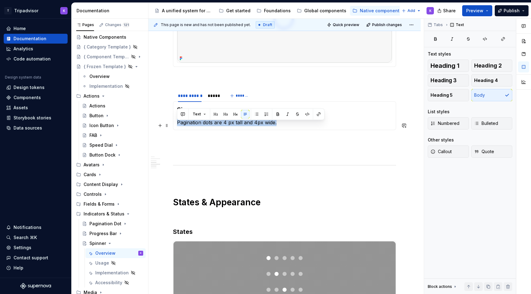
drag, startPoint x: 281, startPoint y: 125, endPoint x: 178, endPoint y: 125, distance: 103.5
click at [178, 125] on p "Pagination dots are 4 px tall and 4px wide." at bounding box center [284, 122] width 215 height 7
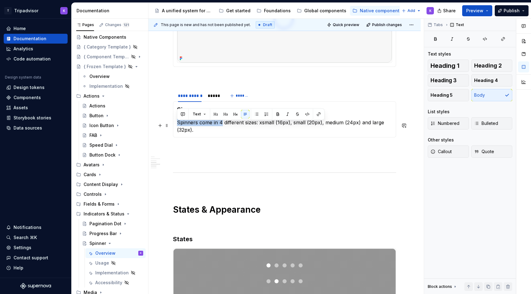
drag, startPoint x: 222, startPoint y: 125, endPoint x: 177, endPoint y: 125, distance: 44.9
click at [177, 125] on p "Spinners come in 4 different sizes: xsmall (16px), small (20px), medium (24px) …" at bounding box center [284, 126] width 215 height 15
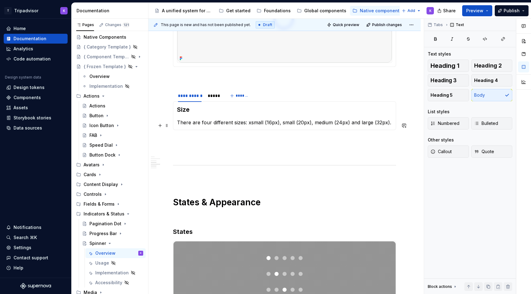
click at [232, 126] on p "There are four different sizes: xsmall (16px), small (20px), medium (24px) and …" at bounding box center [284, 122] width 215 height 7
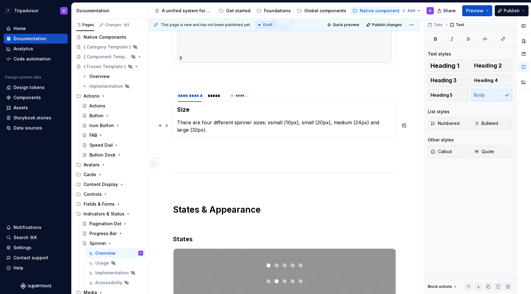
click at [269, 123] on p "There are four different spinner sizes: xsmall (16px), small (20px), medium (24…" at bounding box center [284, 126] width 215 height 15
click at [302, 126] on p "There are four different spinner sizes: Xsmall (16px), small (20px), medium (24…" at bounding box center [284, 126] width 215 height 15
click at [337, 125] on p "There are four different spinner sizes: Xsmall (16px), Small (20px), medium (24…" at bounding box center [284, 126] width 215 height 15
click at [381, 123] on p "There are four different spinner sizes: Xsmall (16px), Small (20px), Medium (24…" at bounding box center [284, 126] width 215 height 15
click at [319, 134] on p "There are four different spinner sizes: Xsmall (16px), Small (20px), Medium (24…" at bounding box center [284, 126] width 215 height 15
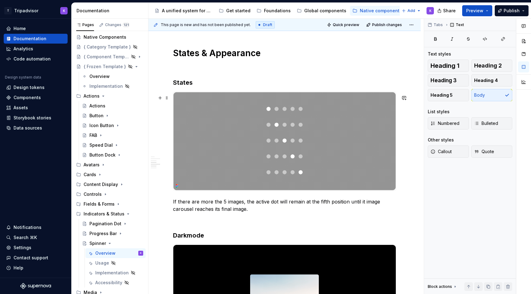
scroll to position [765, 0]
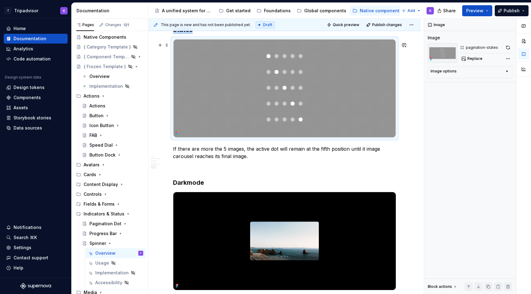
click at [270, 108] on img at bounding box center [284, 88] width 222 height 98
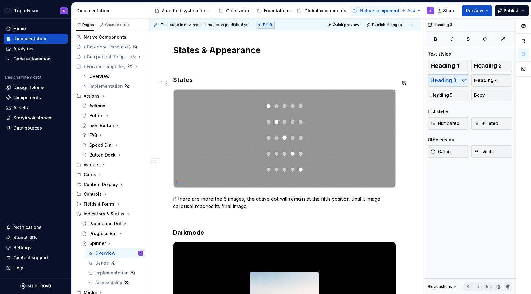
click at [248, 82] on h3 "States" at bounding box center [284, 80] width 223 height 9
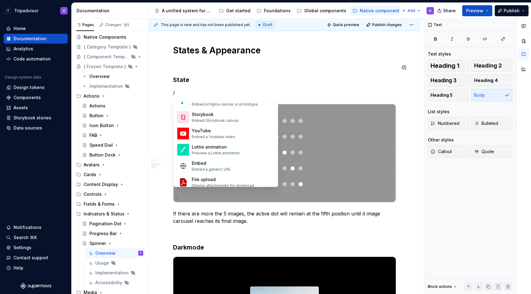
scroll to position [310, 0]
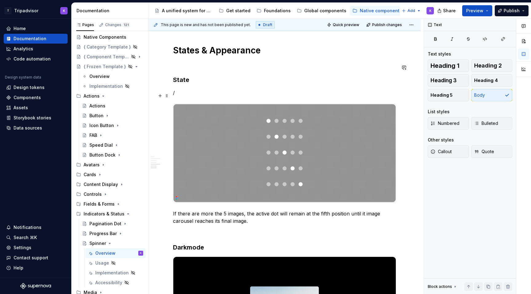
click at [300, 96] on p "/" at bounding box center [284, 92] width 223 height 7
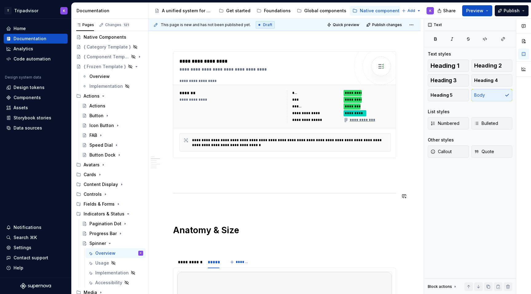
scroll to position [352, 0]
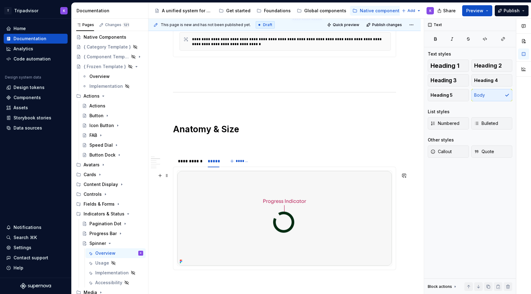
click at [240, 214] on img at bounding box center [284, 218] width 214 height 95
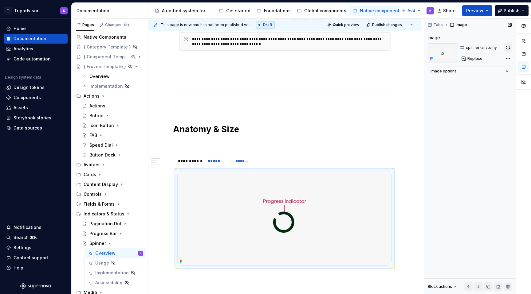
click at [509, 47] on button "button" at bounding box center [507, 47] width 9 height 9
click at [192, 164] on div "**********" at bounding box center [190, 161] width 24 height 6
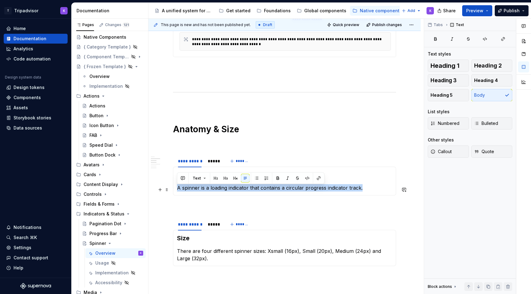
drag, startPoint x: 363, startPoint y: 192, endPoint x: 178, endPoint y: 190, distance: 184.6
click at [178, 190] on p "A spinner is a loading indicator that contains a circular progress indicator tr…" at bounding box center [284, 187] width 215 height 7
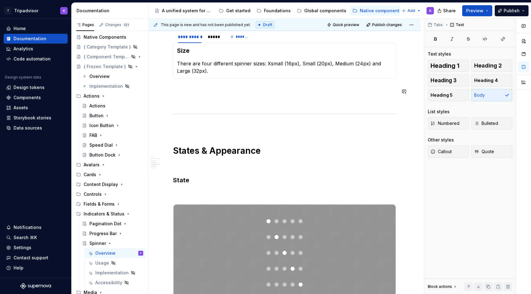
scroll to position [517, 0]
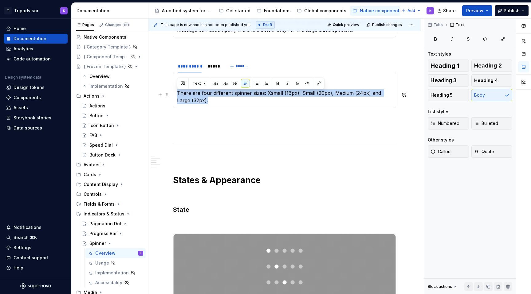
drag, startPoint x: 214, startPoint y: 104, endPoint x: 176, endPoint y: 97, distance: 38.4
click at [176, 97] on div "Size There are four different spinner sizes: Xsmall (16px), Small (20px), Mediu…" at bounding box center [284, 90] width 223 height 36
copy p "There are four different spinner sizes: Xsmall (16px), Small (20px), Medium (24…"
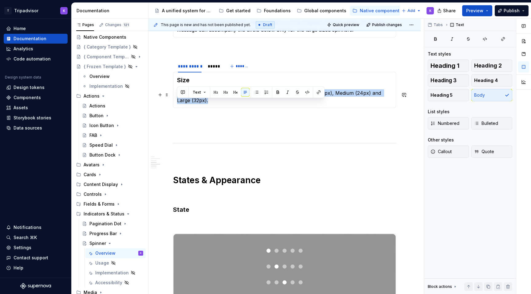
scroll to position [462, 0]
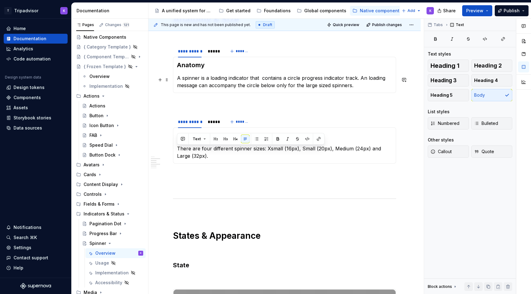
click at [233, 86] on p "A spinner is a loading indicator that contains a circle progress indicator trac…" at bounding box center [284, 81] width 215 height 15
click at [289, 87] on p "A spinner is a loading indicator that contains a circle progress indicator trac…" at bounding box center [284, 81] width 215 height 15
click at [267, 104] on p at bounding box center [284, 103] width 223 height 7
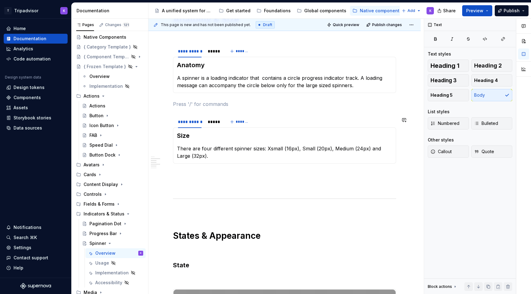
click at [251, 164] on section "**********" at bounding box center [284, 139] width 223 height 49
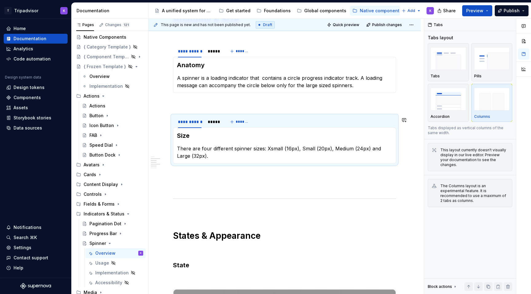
click at [249, 185] on p at bounding box center [284, 185] width 223 height 7
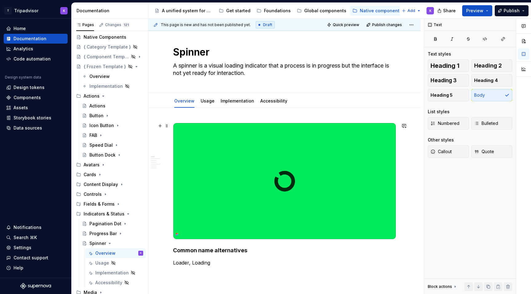
scroll to position [0, 0]
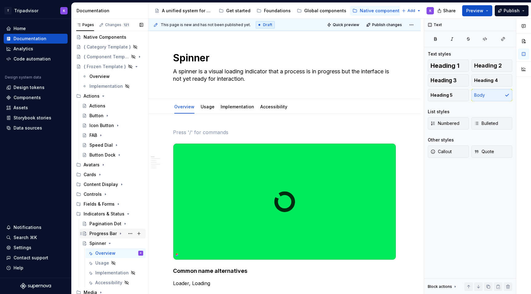
click at [105, 235] on div "Progress Bar" at bounding box center [102, 234] width 27 height 6
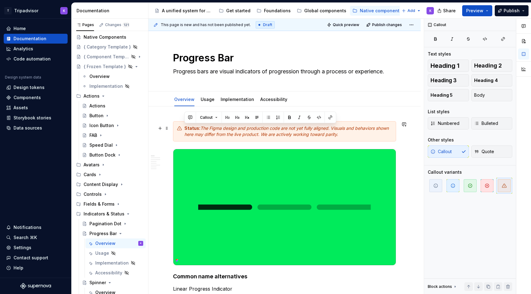
drag, startPoint x: 346, startPoint y: 134, endPoint x: 178, endPoint y: 129, distance: 167.8
click at [178, 129] on div "Status: The Figma design and production code are not yet fully aligned. Visuals…" at bounding box center [284, 131] width 223 height 20
copy div "Status: The Figma design and production code are not yet fully aligned. Visuals…"
click at [118, 234] on icon "Page tree" at bounding box center [120, 233] width 5 height 5
click at [108, 249] on div "Overview" at bounding box center [119, 253] width 48 height 9
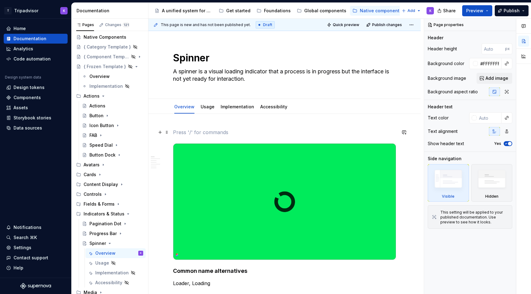
click at [183, 134] on p at bounding box center [284, 132] width 223 height 7
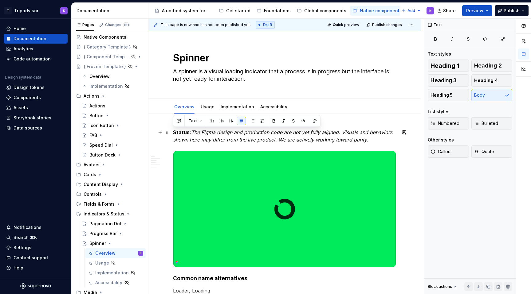
drag, startPoint x: 369, startPoint y: 140, endPoint x: 169, endPoint y: 130, distance: 200.2
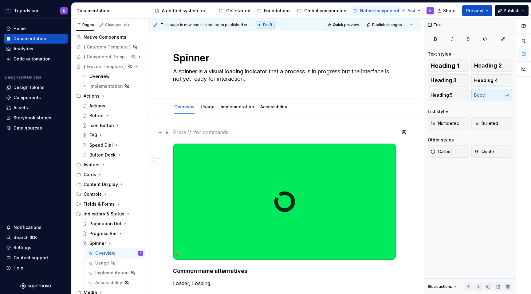
click at [167, 133] on span at bounding box center [166, 132] width 5 height 9
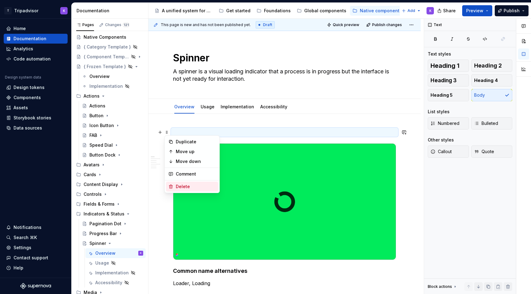
click at [190, 184] on div "Delete" at bounding box center [196, 187] width 40 height 6
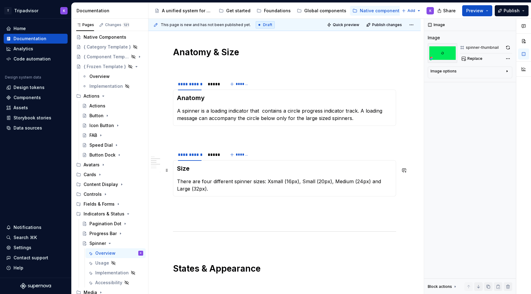
scroll to position [393, 0]
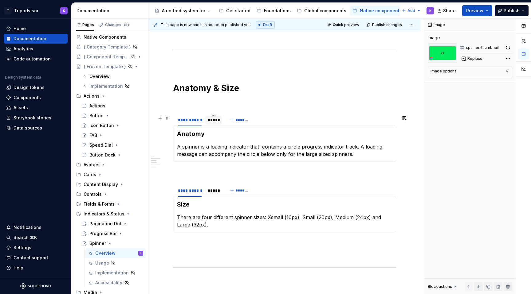
click at [215, 124] on div "*****" at bounding box center [213, 120] width 17 height 9
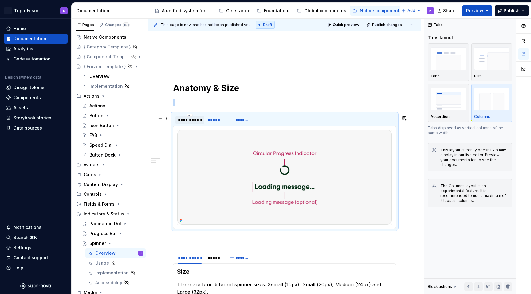
click at [194, 123] on div "**********" at bounding box center [190, 120] width 24 height 6
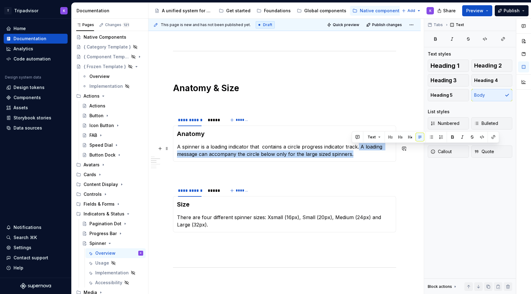
drag, startPoint x: 363, startPoint y: 155, endPoint x: 357, endPoint y: 148, distance: 9.6
click at [357, 148] on p "A spinner is a loading indicator that contains a circle progress indicator trac…" at bounding box center [284, 150] width 215 height 15
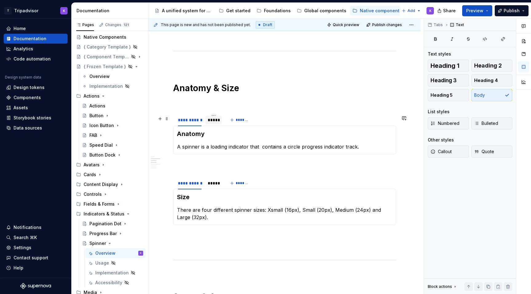
click at [210, 123] on div "*****" at bounding box center [214, 120] width 12 height 6
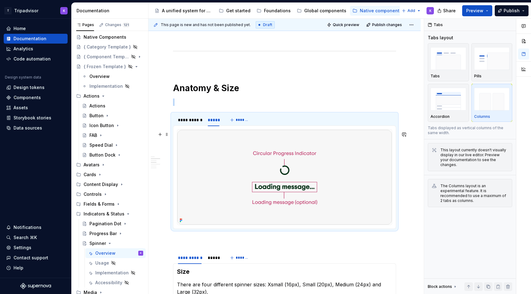
click at [231, 152] on img at bounding box center [284, 177] width 214 height 95
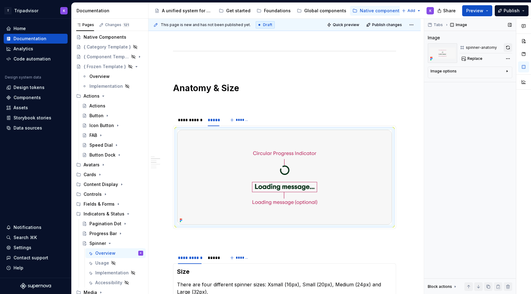
click at [509, 47] on button "button" at bounding box center [507, 47] width 9 height 9
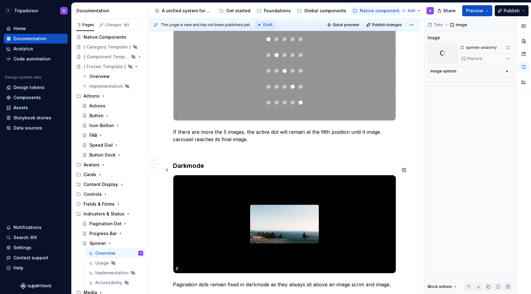
scroll to position [828, 0]
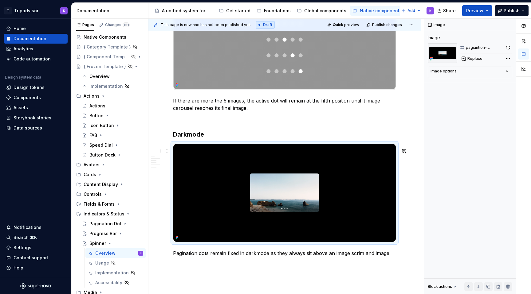
click at [277, 198] on img at bounding box center [284, 193] width 222 height 98
click at [467, 59] on button "Replace" at bounding box center [472, 58] width 25 height 9
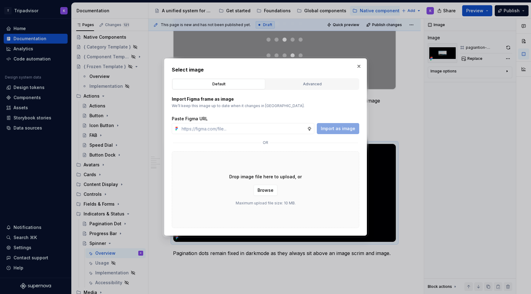
type textarea "*"
type input "https://www.figma.com/design/eWzZGbXTCMsZ0gwC1u1MU0/Altas-Native-Documentation?…"
click at [348, 132] on button "Import as image" at bounding box center [338, 128] width 42 height 11
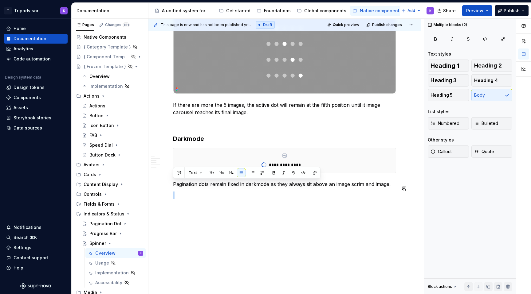
scroll to position [809, 0]
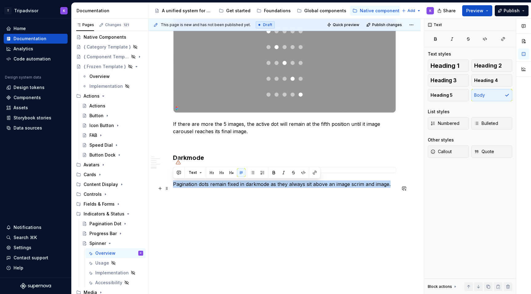
drag, startPoint x: 390, startPoint y: 259, endPoint x: 174, endPoint y: 188, distance: 227.7
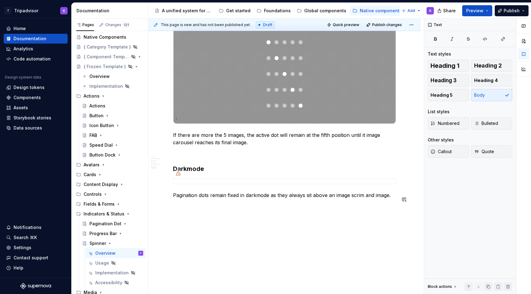
scroll to position [797, 0]
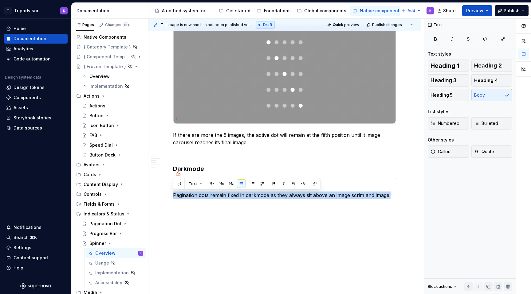
drag, startPoint x: 350, startPoint y: 196, endPoint x: 152, endPoint y: 195, distance: 197.8
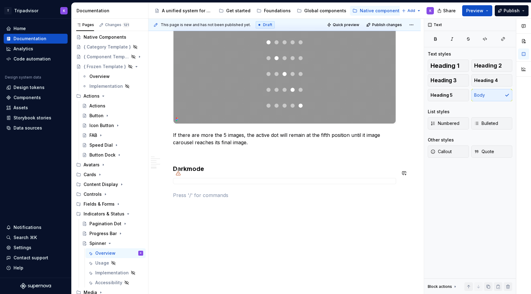
click at [227, 153] on p at bounding box center [284, 153] width 223 height 7
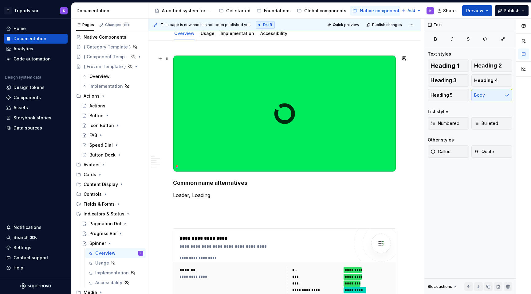
scroll to position [167, 0]
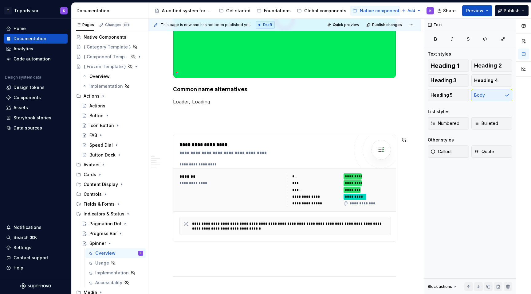
type textarea "*"
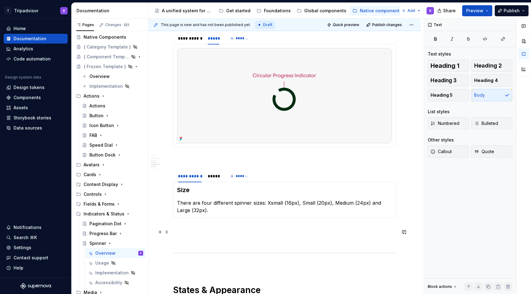
scroll to position [680, 0]
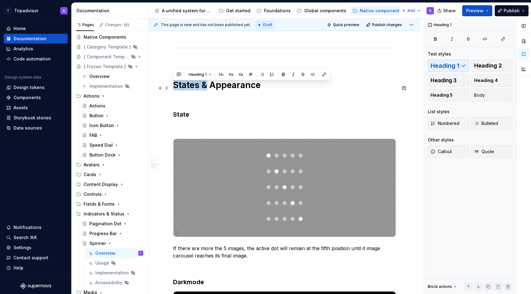
drag, startPoint x: 208, startPoint y: 84, endPoint x: 174, endPoint y: 84, distance: 33.8
click at [174, 84] on h1 "States & Appearance" at bounding box center [284, 85] width 223 height 11
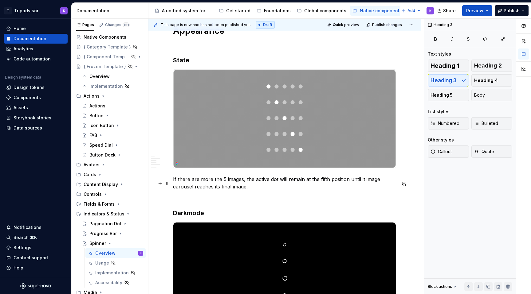
scroll to position [695, 0]
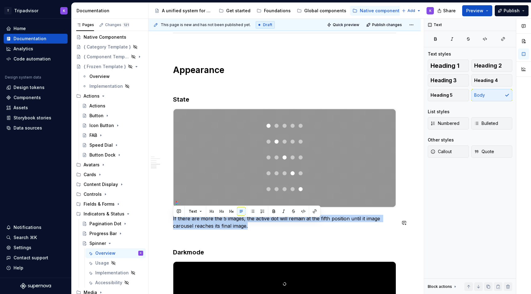
drag, startPoint x: 248, startPoint y: 232, endPoint x: 174, endPoint y: 218, distance: 75.1
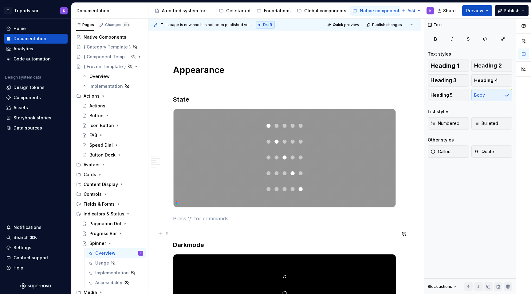
click at [179, 233] on p at bounding box center [284, 229] width 223 height 7
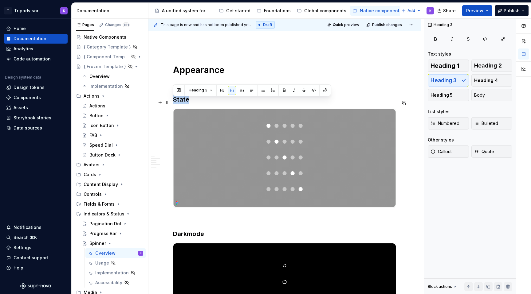
drag, startPoint x: 189, startPoint y: 102, endPoint x: 169, endPoint y: 102, distance: 19.4
click at [213, 132] on img at bounding box center [284, 158] width 222 height 98
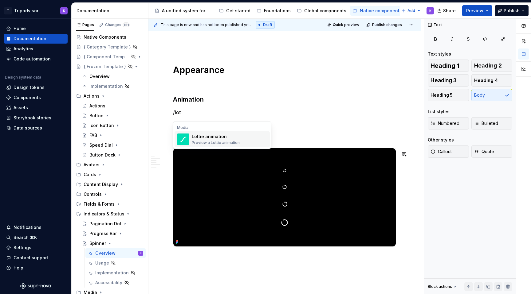
click at [251, 136] on div "Lottie animation Preview a Lottie animation" at bounding box center [230, 139] width 76 height 12
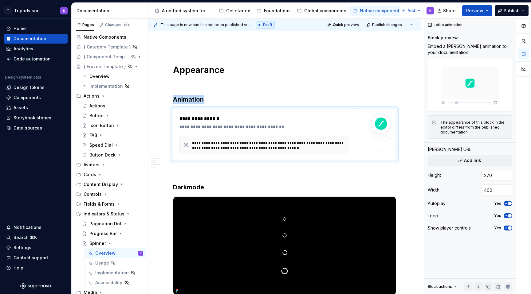
type textarea "*"
click at [463, 162] on button "Add link" at bounding box center [470, 160] width 84 height 11
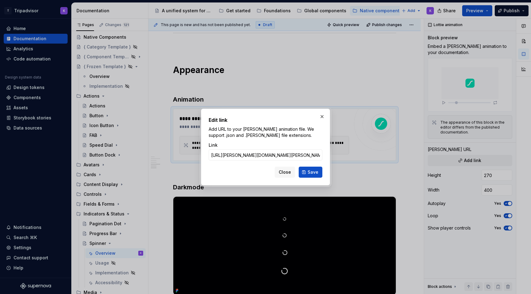
scroll to position [0, 49]
type input "https://lottie.host/9551f738-10fd-45d0-a60c-486d9dc2d829/iTofhZkBlh.lottie"
click at [312, 172] on span "Save" at bounding box center [313, 172] width 11 height 6
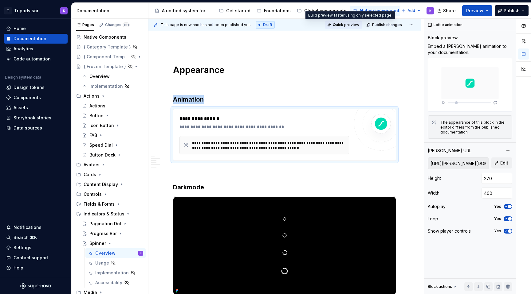
click at [353, 26] on span "Quick preview" at bounding box center [346, 24] width 26 height 5
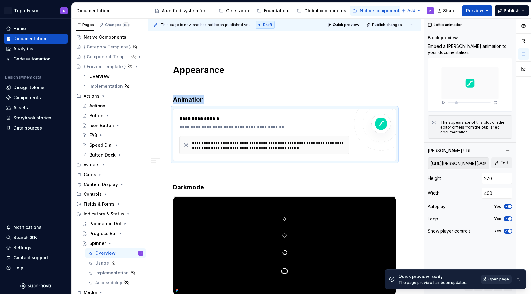
click at [496, 281] on span "Open page" at bounding box center [498, 279] width 21 height 5
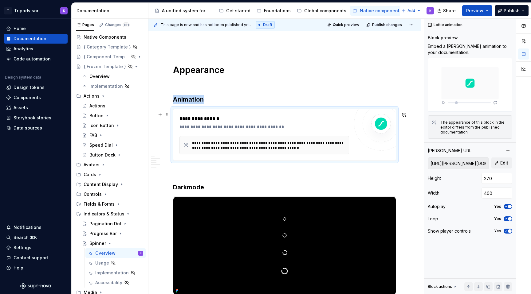
scroll to position [736, 0]
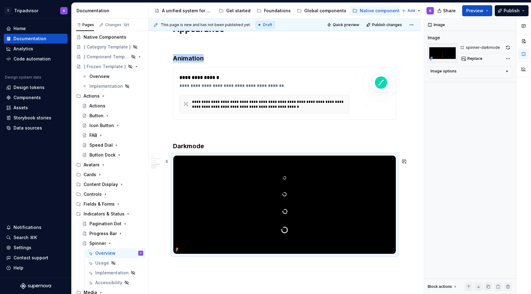
click at [378, 198] on img at bounding box center [284, 205] width 222 height 98
type textarea "*"
click at [378, 113] on div "**********" at bounding box center [284, 94] width 223 height 52
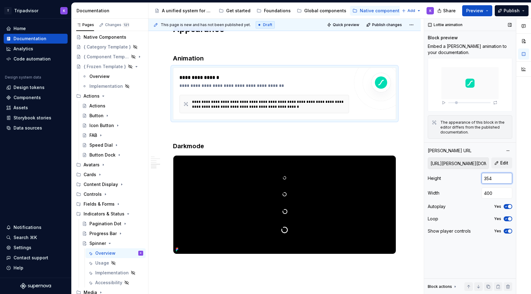
type input "354"
click at [507, 177] on input "354" at bounding box center [496, 178] width 31 height 11
drag, startPoint x: 496, startPoint y: 179, endPoint x: 479, endPoint y: 179, distance: 17.2
click at [479, 179] on div "Height 354" at bounding box center [470, 178] width 84 height 11
click at [503, 193] on input "400" at bounding box center [496, 193] width 31 height 11
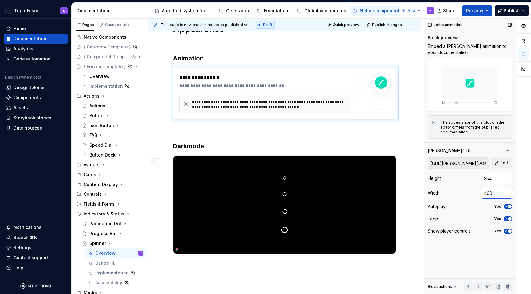
drag, startPoint x: 499, startPoint y: 194, endPoint x: 480, endPoint y: 192, distance: 19.4
click at [480, 192] on div "Width 400" at bounding box center [470, 193] width 84 height 11
type input "1000"
click at [396, 201] on div at bounding box center [284, 204] width 223 height 99
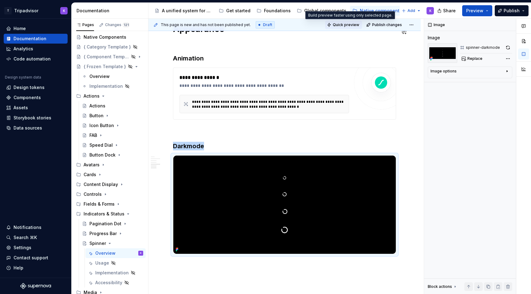
click at [338, 25] on span "Quick preview" at bounding box center [346, 24] width 26 height 5
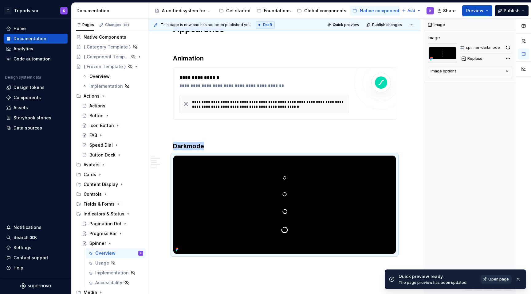
click at [500, 278] on span "Open page" at bounding box center [498, 279] width 21 height 5
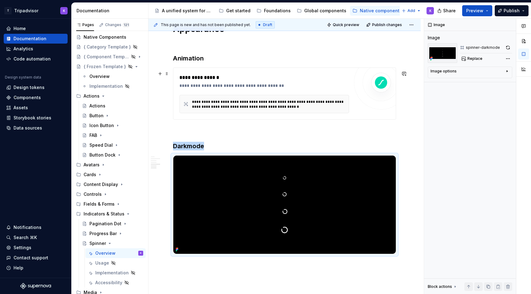
type textarea "*"
click at [349, 103] on div "**********" at bounding box center [264, 104] width 170 height 18
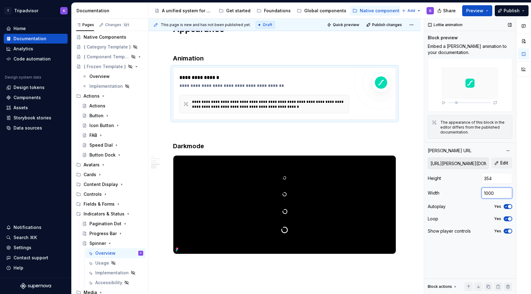
drag, startPoint x: 487, startPoint y: 194, endPoint x: 494, endPoint y: 194, distance: 7.4
click at [494, 194] on input "1000" at bounding box center [496, 193] width 31 height 11
type input "1500"
click at [355, 27] on span "Quick preview" at bounding box center [346, 24] width 26 height 5
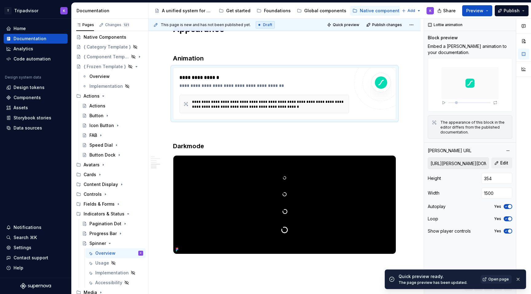
click at [492, 280] on span "Open page" at bounding box center [498, 279] width 21 height 5
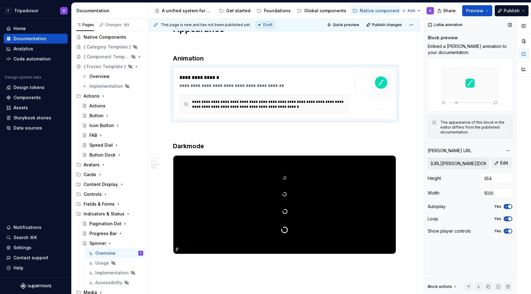
type textarea "*"
drag, startPoint x: 485, startPoint y: 191, endPoint x: 494, endPoint y: 191, distance: 8.6
click at [494, 191] on input "1500" at bounding box center [496, 193] width 31 height 11
type input "1000"
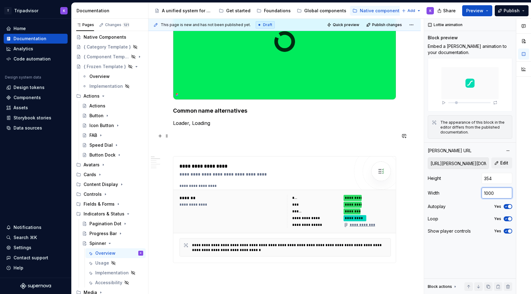
scroll to position [0, 0]
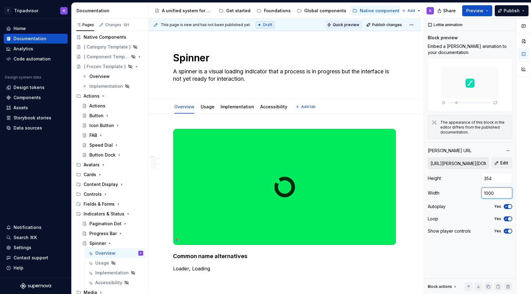
type textarea "*"
type input "1000"
click at [341, 26] on span "Quick preview" at bounding box center [346, 24] width 26 height 5
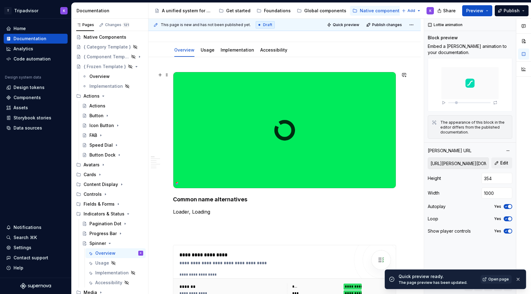
scroll to position [72, 0]
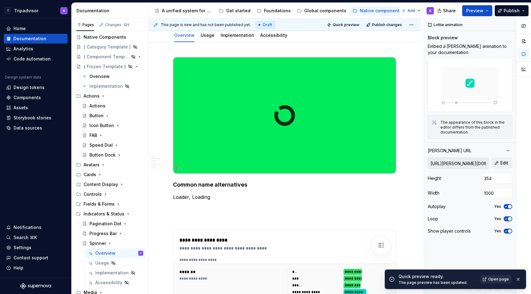
click at [494, 281] on span "Open page" at bounding box center [498, 279] width 21 height 5
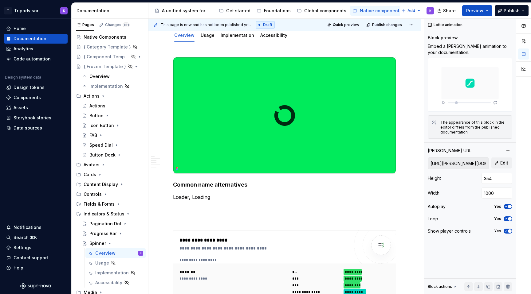
type textarea "*"
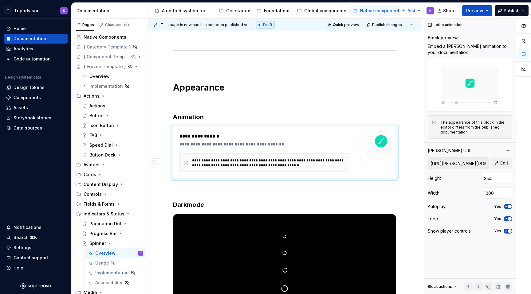
scroll to position [656, 0]
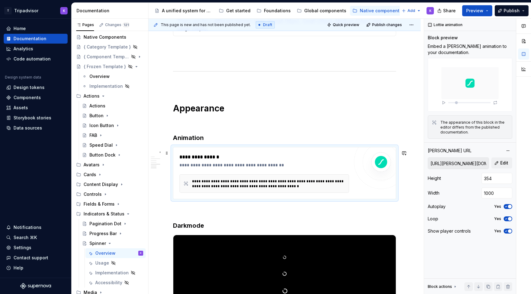
click at [275, 177] on div "**********" at bounding box center [264, 173] width 170 height 39
drag, startPoint x: 487, startPoint y: 194, endPoint x: 494, endPoint y: 194, distance: 7.7
click at [494, 194] on input "1000" at bounding box center [496, 193] width 31 height 11
type input "1"
type input "7"
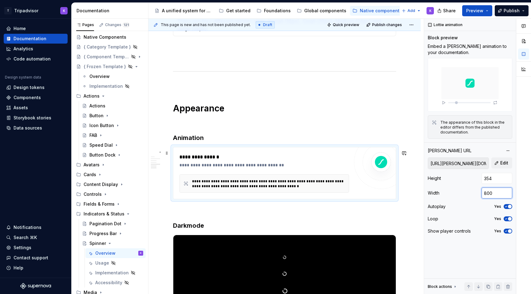
type input "800"
click at [344, 186] on div "**********" at bounding box center [270, 184] width 156 height 10
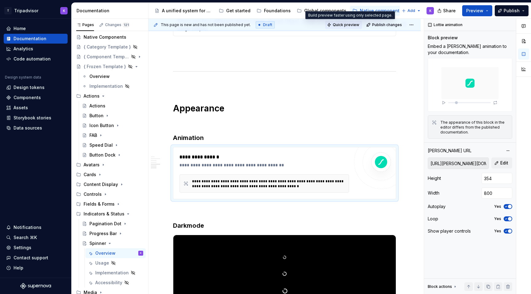
click at [351, 21] on button "Quick preview" at bounding box center [343, 25] width 37 height 9
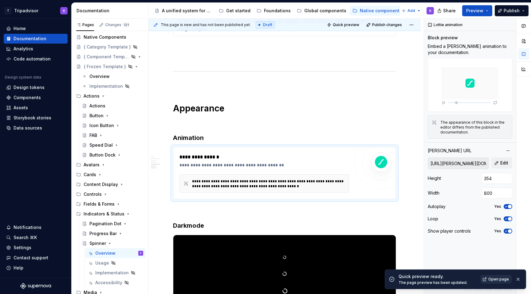
click at [495, 278] on span "Open page" at bounding box center [498, 279] width 21 height 5
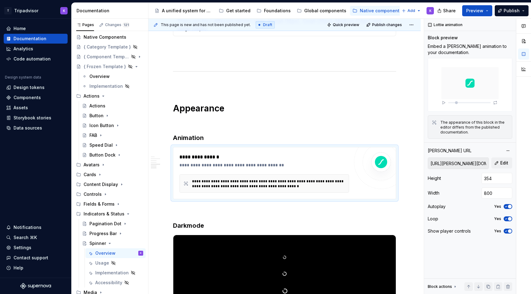
type textarea "*"
drag, startPoint x: 485, startPoint y: 194, endPoint x: 496, endPoint y: 194, distance: 11.4
click at [496, 194] on input "800" at bounding box center [496, 193] width 31 height 11
type input "1200"
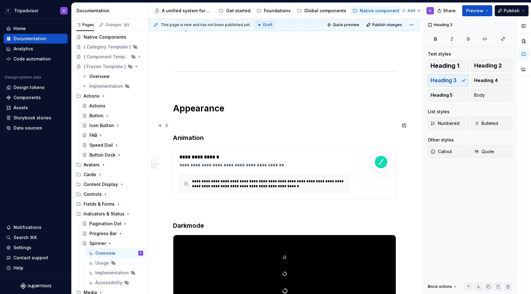
click at [324, 168] on div "**********" at bounding box center [265, 165] width 173 height 6
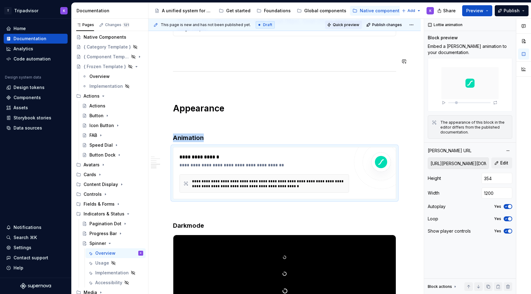
click at [341, 24] on span "Quick preview" at bounding box center [346, 24] width 26 height 5
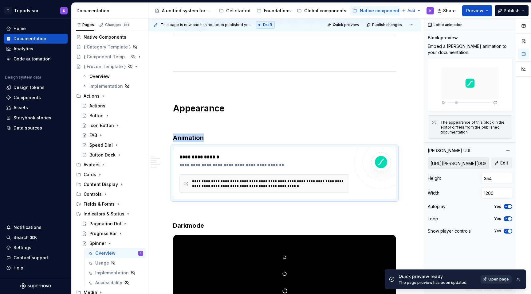
click at [499, 280] on span "Open page" at bounding box center [498, 279] width 21 height 5
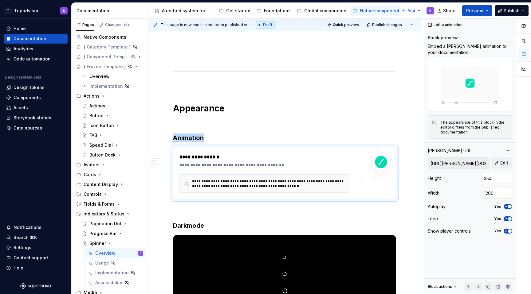
type textarea "*"
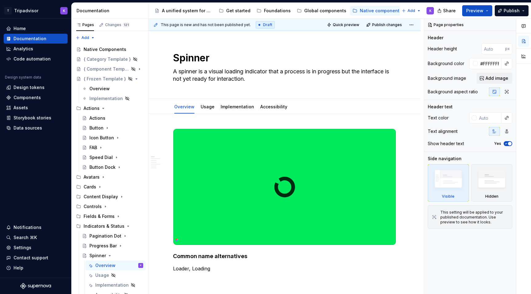
type textarea "*"
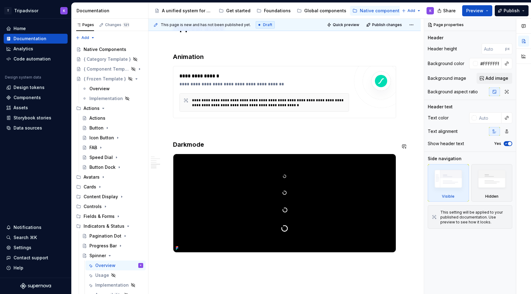
scroll to position [609, 0]
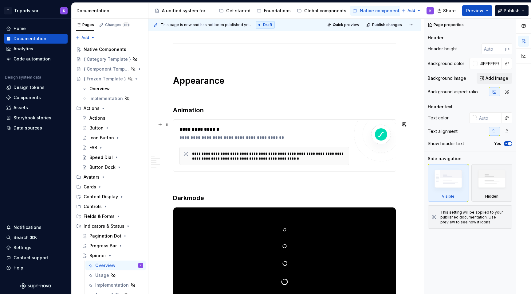
click at [341, 160] on div "**********" at bounding box center [270, 156] width 156 height 10
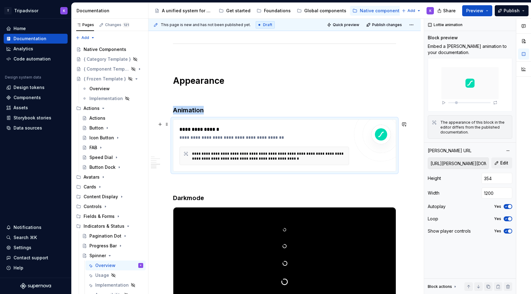
click at [341, 160] on div "**********" at bounding box center [270, 156] width 156 height 10
drag, startPoint x: 484, startPoint y: 178, endPoint x: 492, endPoint y: 178, distance: 8.0
click at [492, 178] on input "354" at bounding box center [496, 178] width 31 height 11
type input "400"
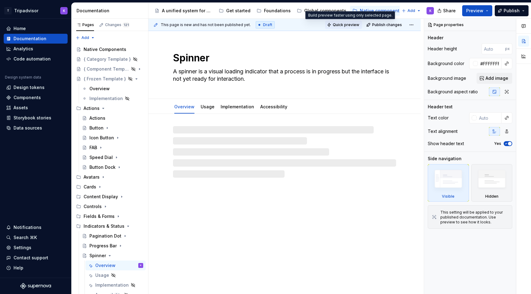
click at [345, 25] on span "Quick preview" at bounding box center [346, 24] width 26 height 5
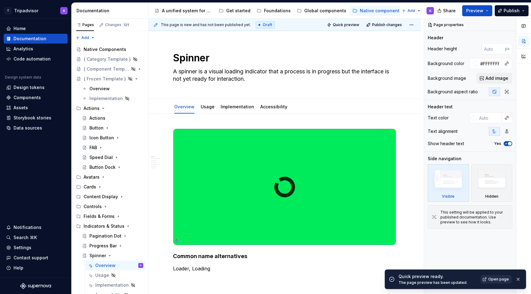
click at [493, 278] on span "Open page" at bounding box center [498, 279] width 21 height 5
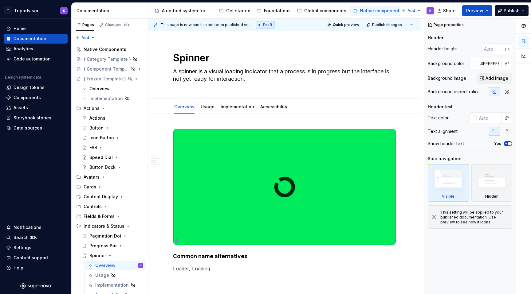
type textarea "*"
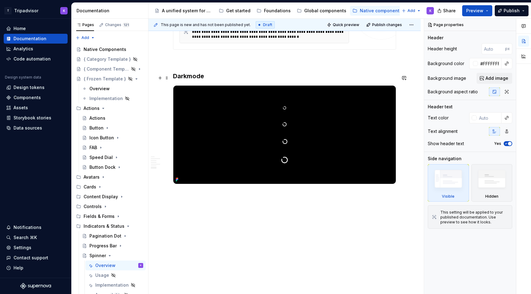
scroll to position [544, 0]
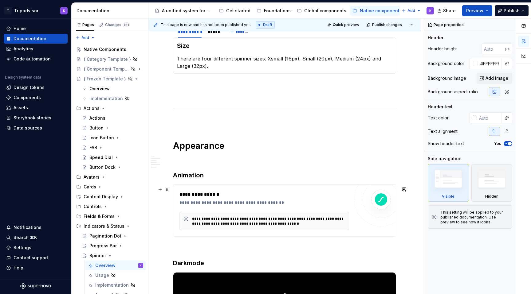
click at [337, 190] on div "**********" at bounding box center [284, 211] width 223 height 52
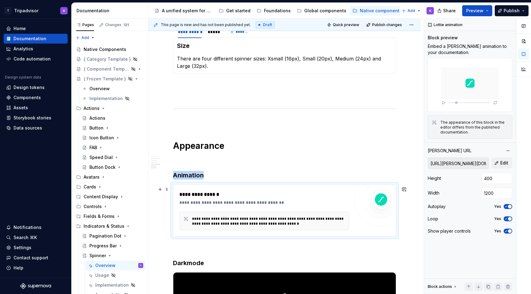
click at [336, 205] on div "**********" at bounding box center [265, 203] width 173 height 6
drag, startPoint x: 489, startPoint y: 194, endPoint x: 496, endPoint y: 194, distance: 6.8
click at [496, 194] on input "1200" at bounding box center [496, 193] width 31 height 11
type input "1050"
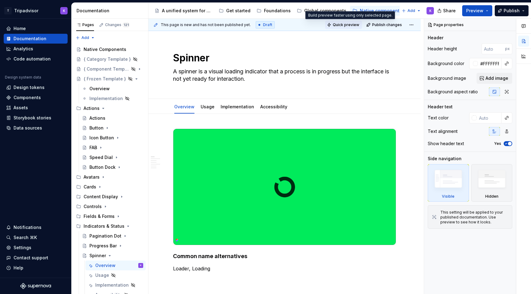
click at [348, 25] on span "Quick preview" at bounding box center [346, 24] width 26 height 5
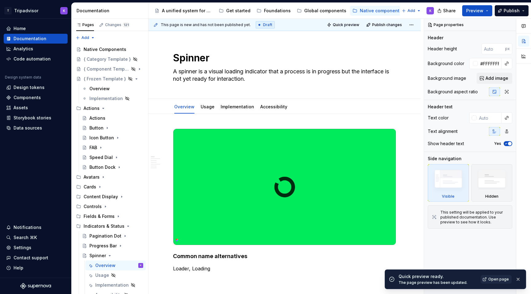
click at [501, 279] on span "Open page" at bounding box center [498, 279] width 21 height 5
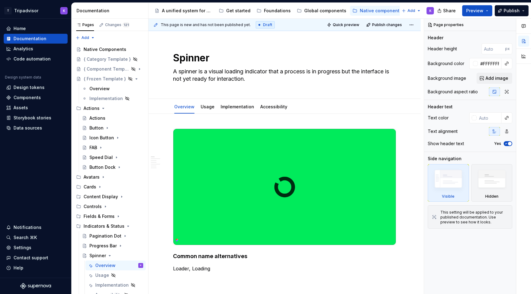
type textarea "*"
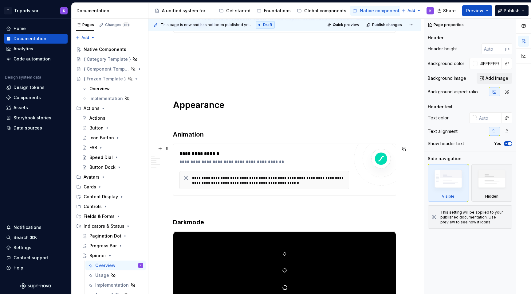
scroll to position [564, 0]
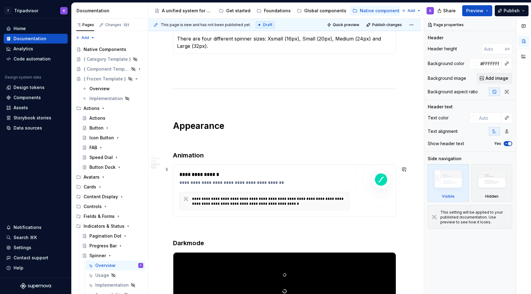
click at [376, 207] on div at bounding box center [381, 180] width 54 height 54
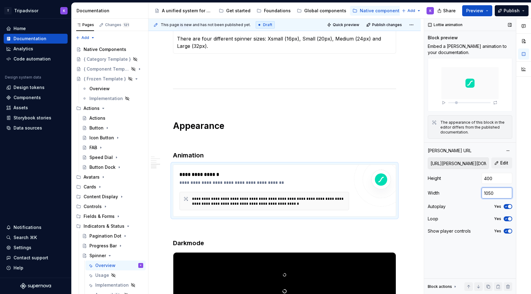
drag, startPoint x: 487, startPoint y: 194, endPoint x: 498, endPoint y: 194, distance: 10.8
click at [497, 194] on input "1050" at bounding box center [496, 193] width 31 height 11
type input "1000"
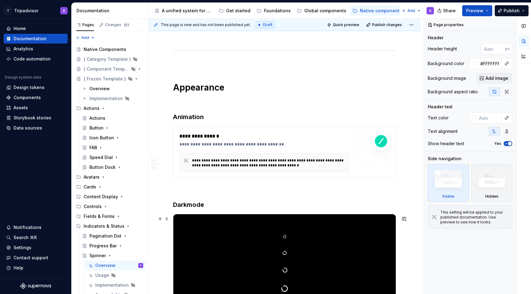
scroll to position [584, 0]
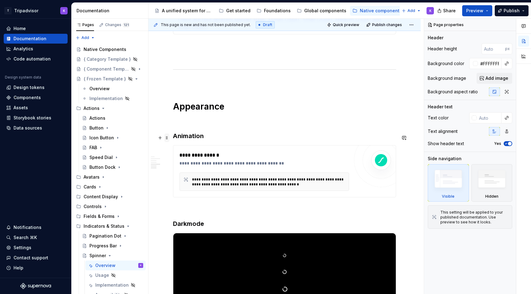
click at [168, 138] on span at bounding box center [166, 138] width 5 height 9
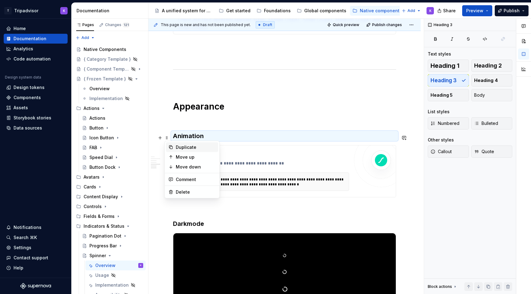
click at [184, 147] on div "Duplicate" at bounding box center [196, 147] width 40 height 6
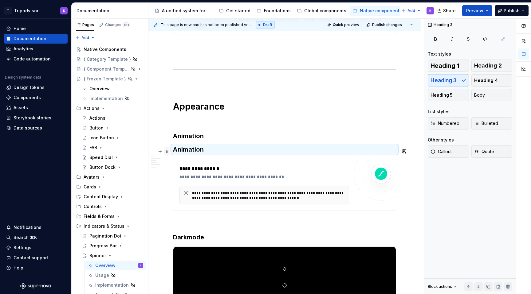
click at [168, 151] on span at bounding box center [166, 151] width 5 height 9
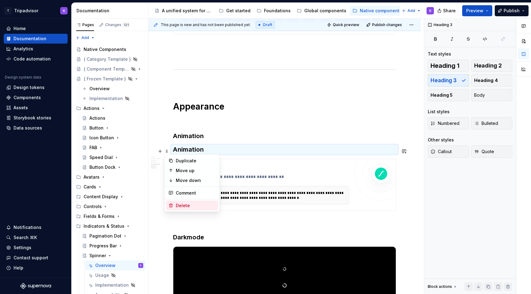
click at [182, 206] on div "Delete" at bounding box center [196, 206] width 40 height 6
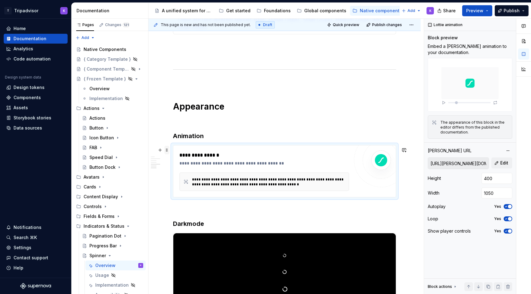
click at [167, 149] on span at bounding box center [166, 150] width 5 height 9
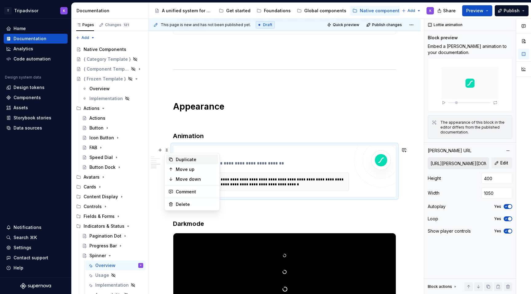
click at [188, 160] on div "Duplicate" at bounding box center [196, 160] width 40 height 6
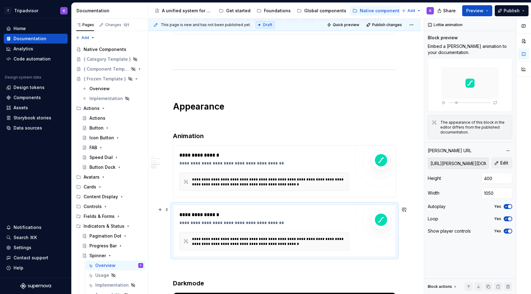
click at [226, 234] on div "**********" at bounding box center [264, 241] width 170 height 18
click at [166, 209] on span at bounding box center [166, 210] width 5 height 9
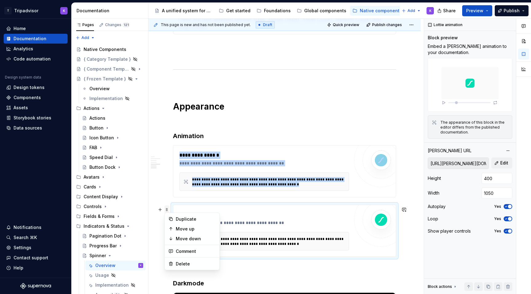
click at [167, 209] on span at bounding box center [166, 210] width 5 height 9
click at [167, 211] on span at bounding box center [166, 210] width 5 height 9
click at [196, 266] on div "Delete" at bounding box center [196, 264] width 40 height 6
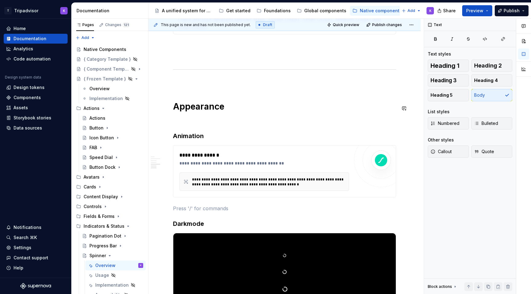
click at [264, 123] on p at bounding box center [284, 120] width 223 height 7
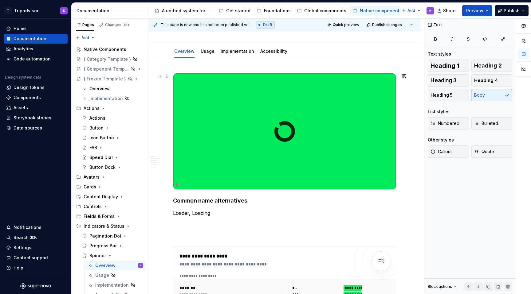
scroll to position [0, 0]
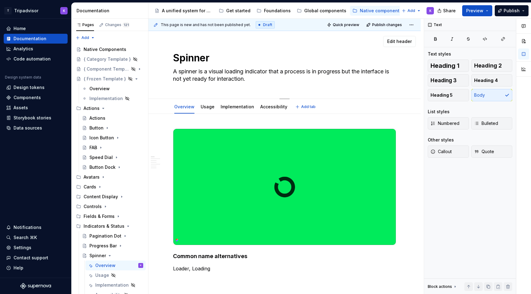
drag, startPoint x: 248, startPoint y: 79, endPoint x: 253, endPoint y: 82, distance: 6.0
click at [253, 82] on textarea "A spinner is a visual loading indicator that a process is in progress but the i…" at bounding box center [283, 75] width 223 height 17
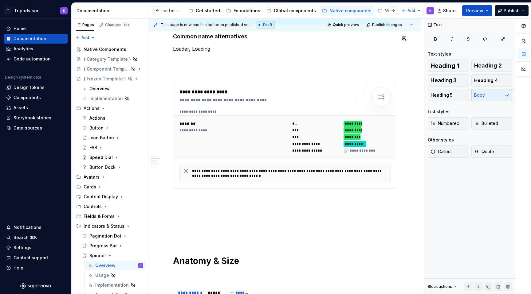
scroll to position [0, 53]
click at [372, 12] on div "Web components" at bounding box center [380, 11] width 37 height 6
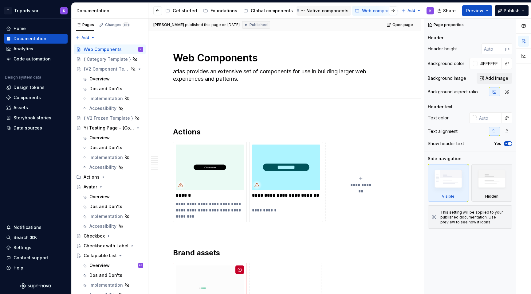
click at [323, 10] on div "Native components" at bounding box center [327, 11] width 42 height 6
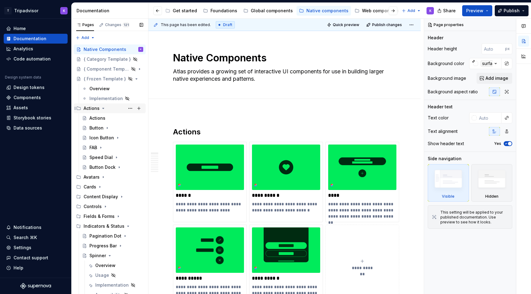
click at [102, 109] on icon "Page tree" at bounding box center [103, 108] width 5 height 5
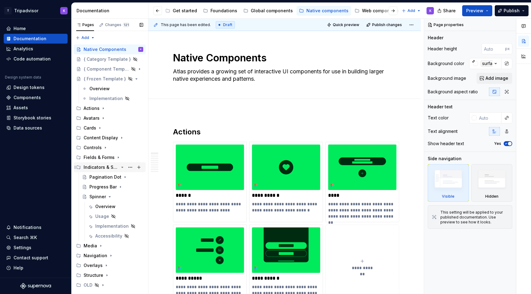
click at [122, 168] on icon "Page tree" at bounding box center [122, 167] width 5 height 5
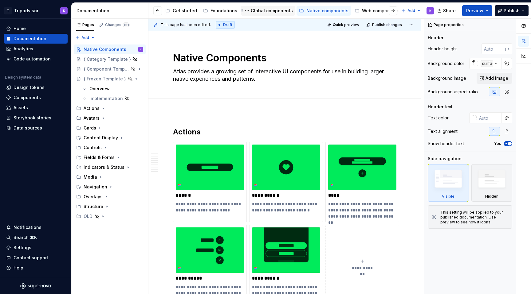
click at [261, 11] on div "Global components" at bounding box center [272, 11] width 42 height 6
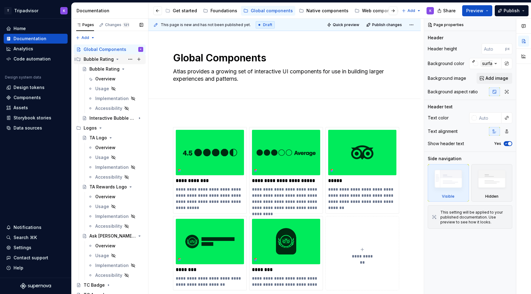
click at [117, 59] on icon "Page tree" at bounding box center [118, 59] width 2 height 1
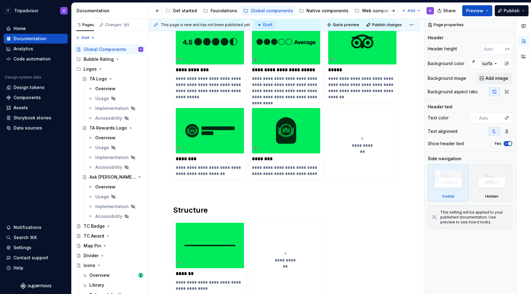
scroll to position [169, 0]
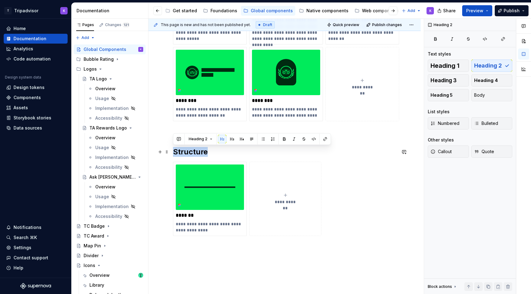
drag, startPoint x: 214, startPoint y: 149, endPoint x: 174, endPoint y: 147, distance: 40.3
click at [173, 147] on h2 "Structure" at bounding box center [284, 152] width 223 height 10
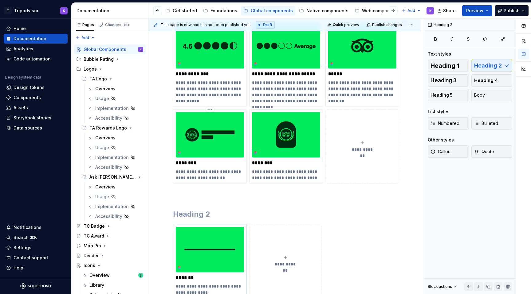
scroll to position [99, 0]
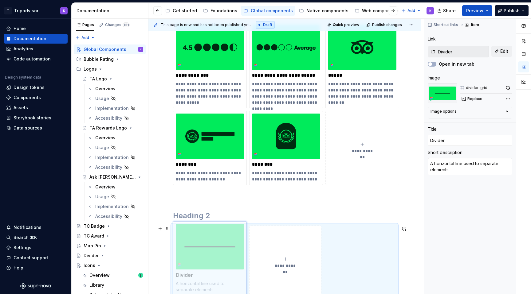
drag, startPoint x: 213, startPoint y: 250, endPoint x: 204, endPoint y: 256, distance: 10.0
click at [204, 256] on body "T Tripadvisor K Home Documentation Analytics Code automation Design system data…" at bounding box center [265, 147] width 531 height 294
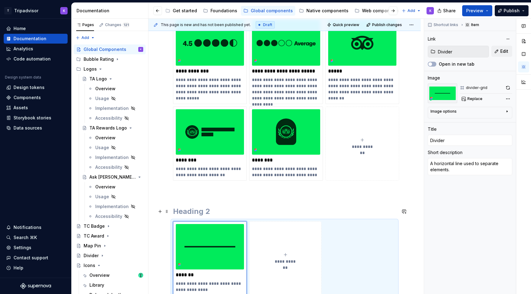
click at [210, 208] on h2 at bounding box center [284, 212] width 223 height 10
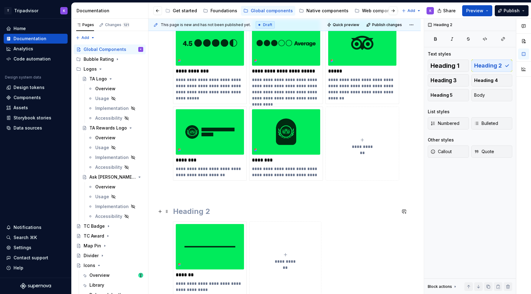
scroll to position [100, 0]
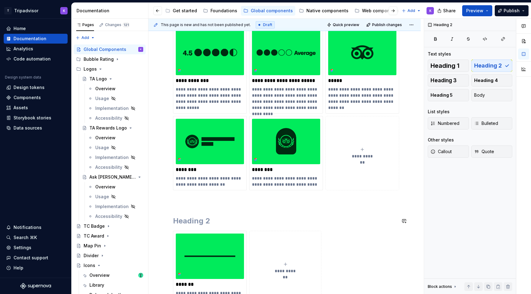
click at [210, 208] on div "**********" at bounding box center [284, 173] width 223 height 293
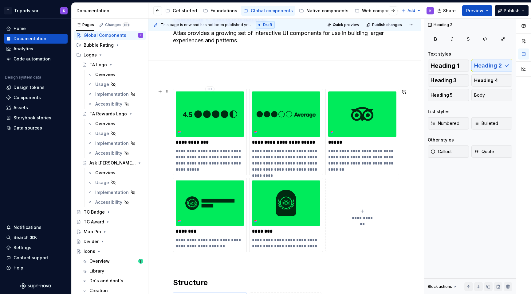
scroll to position [0, 0]
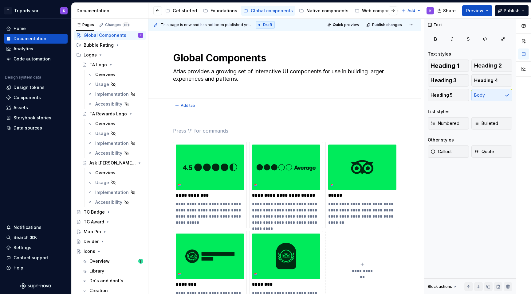
scroll to position [127, 0]
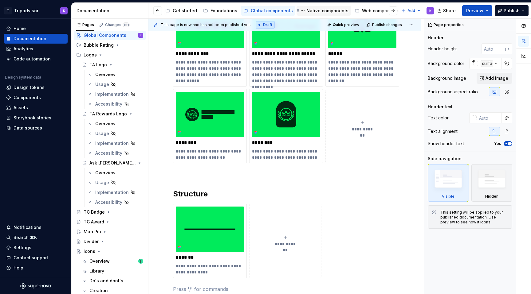
click at [318, 10] on div "Native components" at bounding box center [327, 11] width 42 height 6
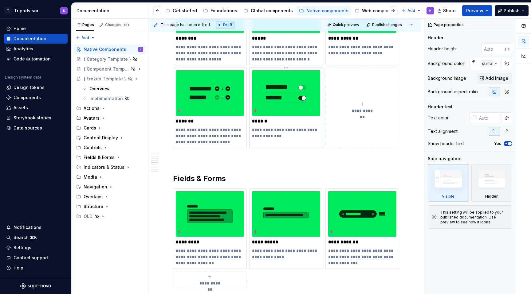
scroll to position [790, 0]
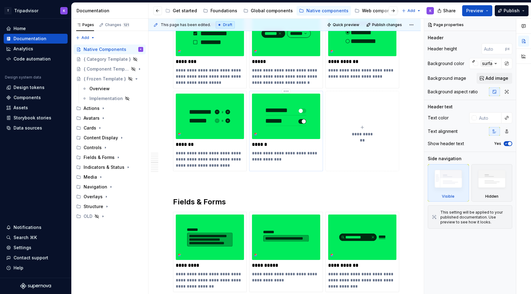
click at [276, 114] on img at bounding box center [286, 116] width 68 height 45
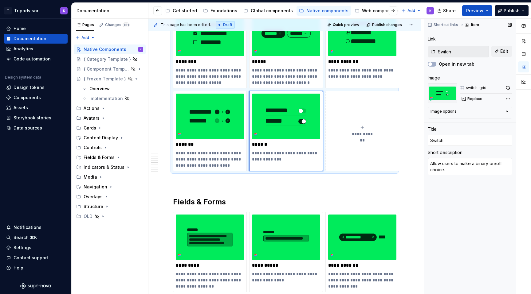
drag, startPoint x: 502, startPoint y: 51, endPoint x: 502, endPoint y: 58, distance: 7.4
click at [502, 58] on div "Switch Edit Open in new tab" at bounding box center [470, 57] width 84 height 22
click at [507, 87] on button "button" at bounding box center [507, 88] width 9 height 9
click at [104, 147] on icon "Page tree" at bounding box center [105, 147] width 5 height 5
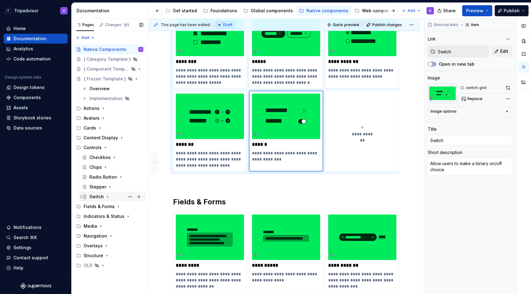
click at [100, 196] on div "Switch" at bounding box center [96, 197] width 14 height 6
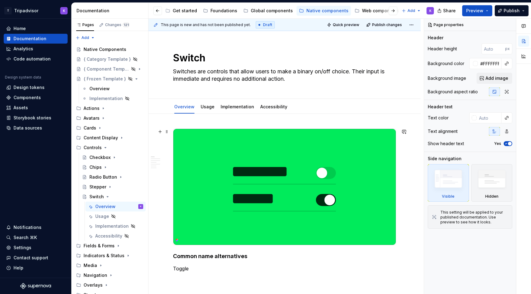
click at [323, 173] on img at bounding box center [284, 187] width 222 height 116
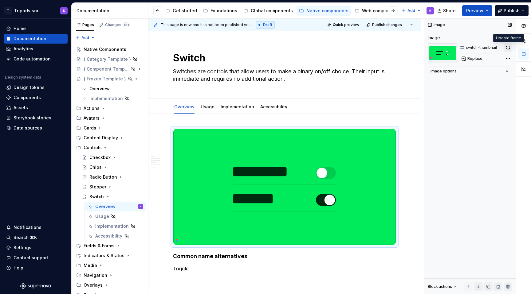
click at [507, 47] on button "button" at bounding box center [507, 47] width 9 height 9
click at [108, 198] on icon "Page tree" at bounding box center [107, 196] width 5 height 5
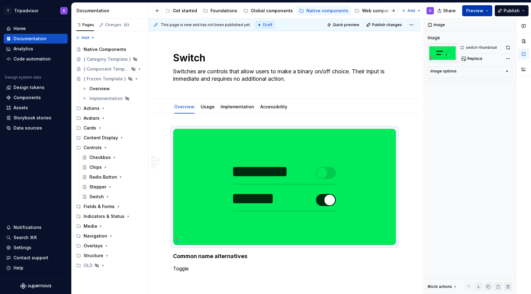
click at [472, 14] on button "Preview" at bounding box center [477, 10] width 30 height 11
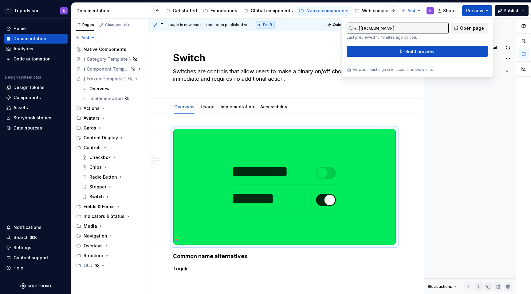
click at [480, 29] on span "Open page" at bounding box center [472, 28] width 24 height 6
click at [461, 125] on div "Image Image switch-thumbnail Replace Image options Alignment Alt Caption Block …" at bounding box center [470, 157] width 92 height 276
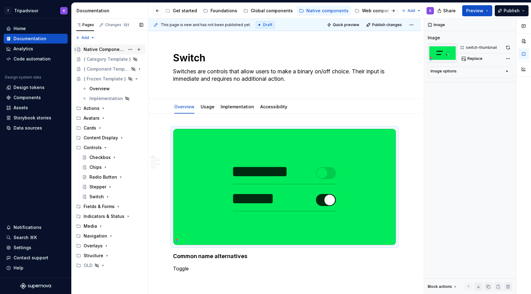
click at [109, 52] on div "Native Components" at bounding box center [104, 49] width 41 height 6
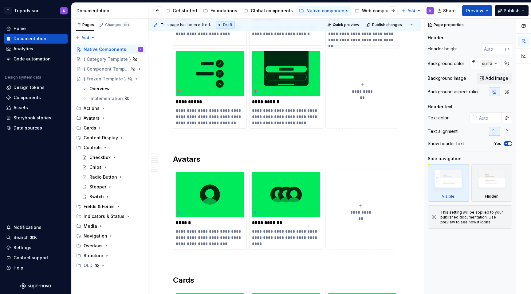
scroll to position [197, 0]
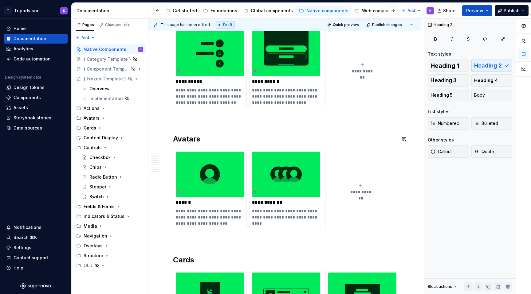
click at [220, 119] on p at bounding box center [284, 119] width 223 height 7
click at [199, 243] on p at bounding box center [284, 240] width 223 height 7
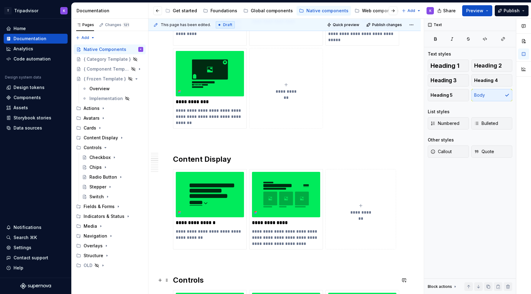
scroll to position [542, 0]
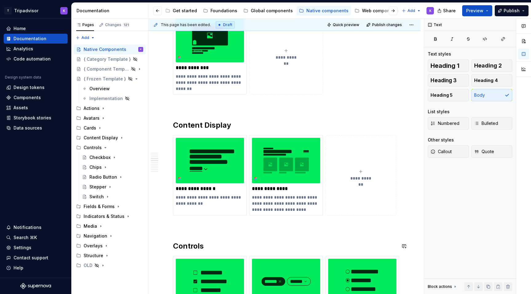
click at [203, 224] on p at bounding box center [284, 226] width 223 height 7
click at [219, 108] on p at bounding box center [284, 105] width 223 height 7
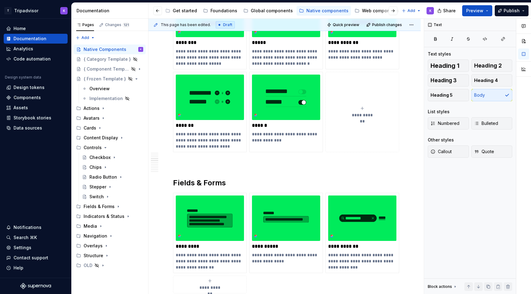
scroll to position [864, 0]
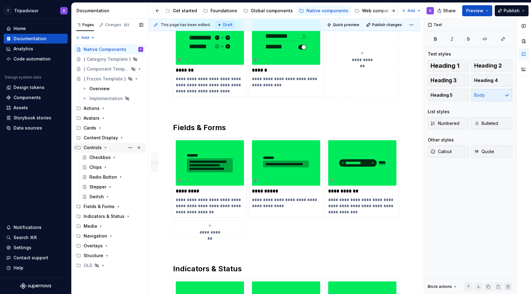
click at [104, 148] on icon "Page tree" at bounding box center [105, 147] width 5 height 5
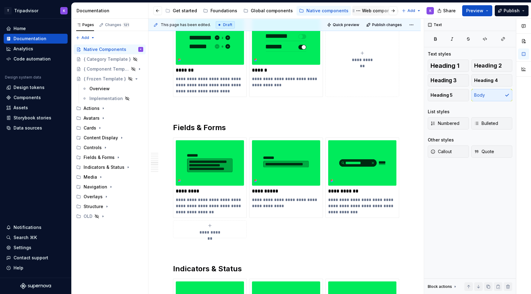
click at [363, 12] on div "Web components" at bounding box center [380, 11] width 37 height 6
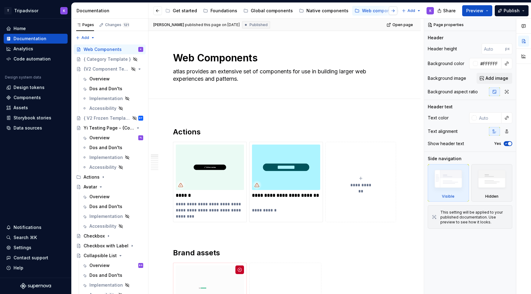
click at [394, 12] on button "button" at bounding box center [393, 10] width 9 height 9
click at [382, 11] on div at bounding box center [387, 10] width 23 height 11
click at [382, 11] on button "Page tree" at bounding box center [385, 10] width 7 height 7
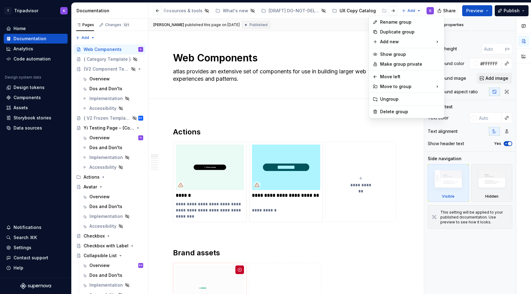
click at [382, 10] on html "T Tripadvisor K Home Documentation Analytics Code automation Design system data…" at bounding box center [265, 147] width 531 height 294
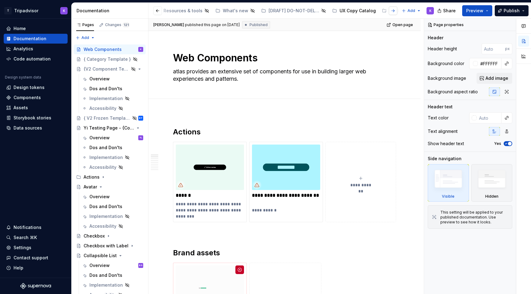
click at [394, 11] on button "button" at bounding box center [393, 10] width 9 height 9
click at [379, 10] on div "Hidden Pages" at bounding box center [391, 11] width 30 height 6
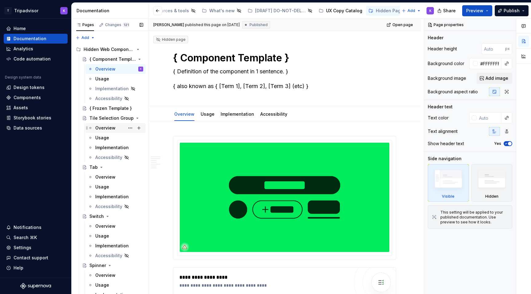
click at [110, 124] on div "Overview" at bounding box center [119, 128] width 48 height 9
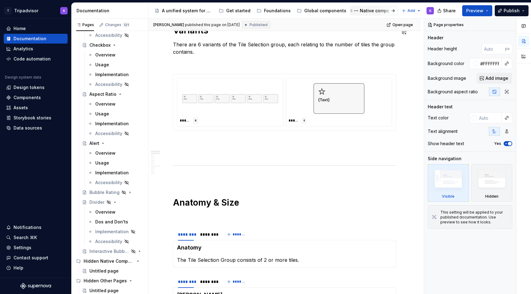
click at [360, 10] on div "Native components" at bounding box center [381, 11] width 42 height 6
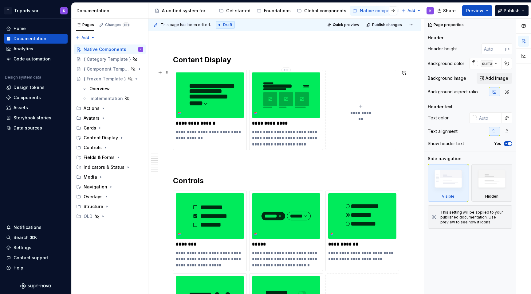
scroll to position [638, 0]
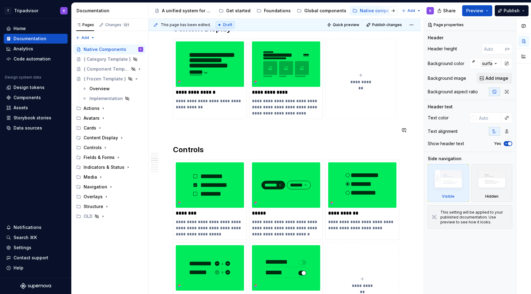
type textarea "*"
